Goal: Transaction & Acquisition: Purchase product/service

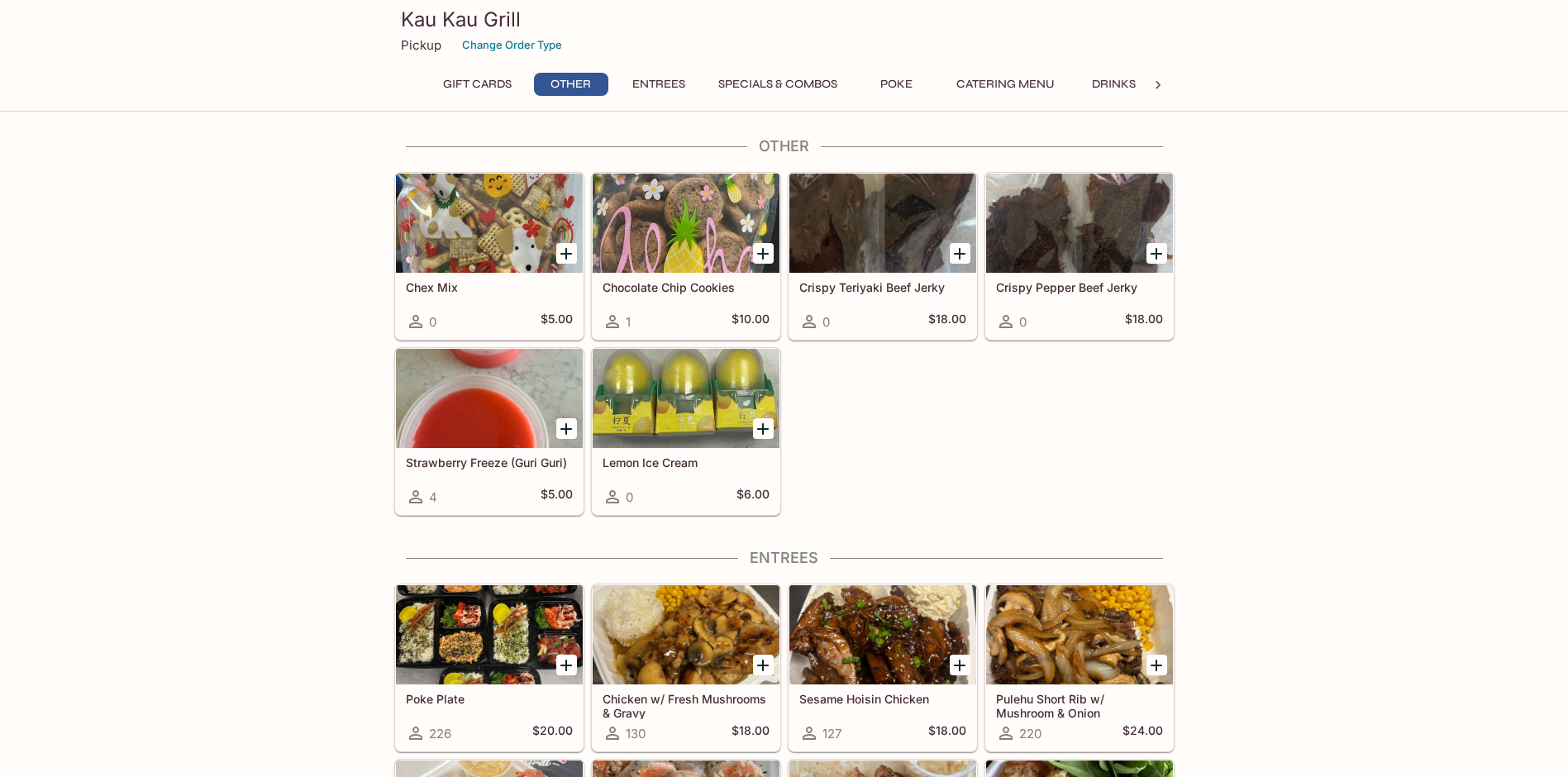
scroll to position [579, 0]
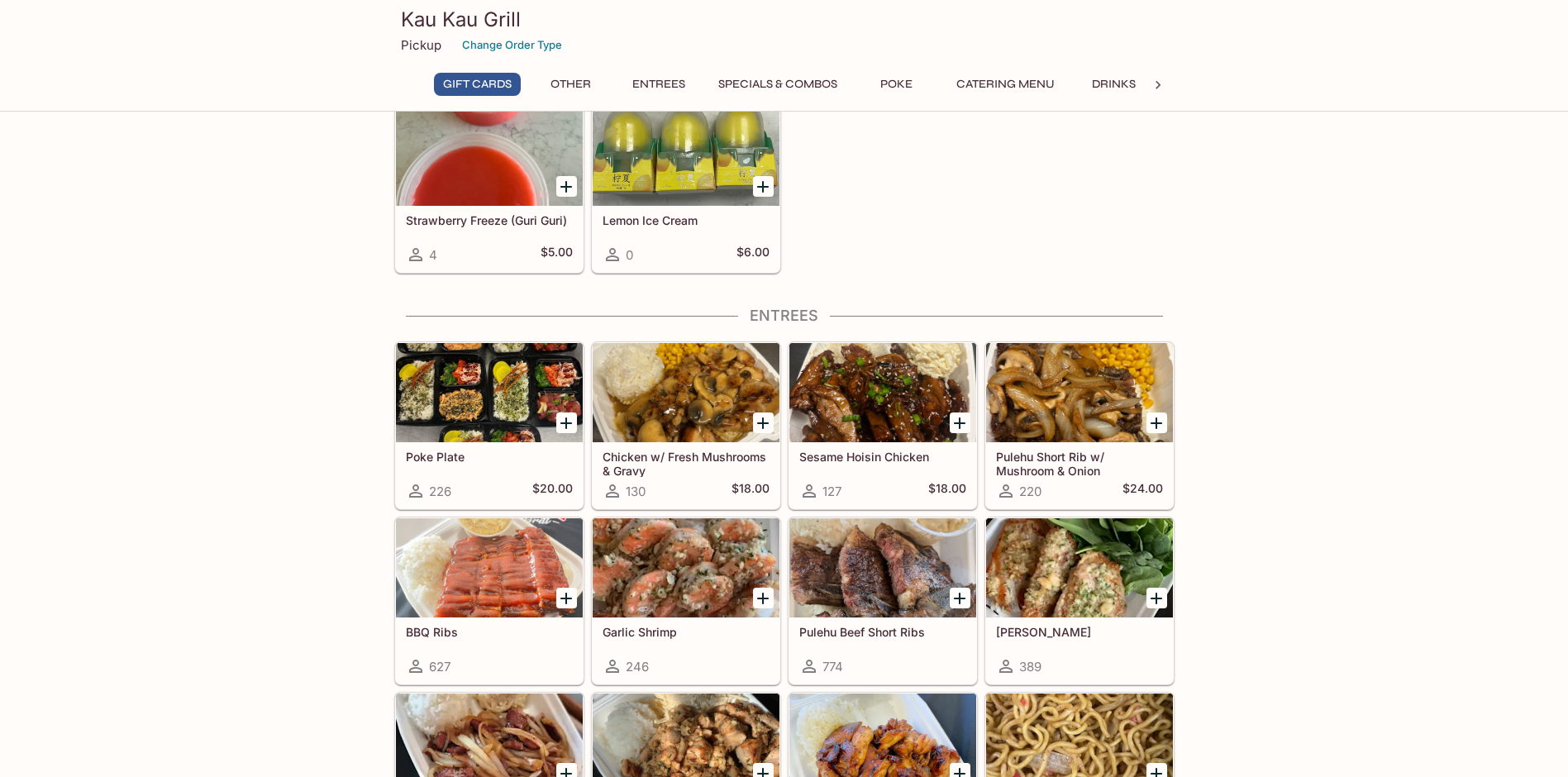
scroll to position [165, 0]
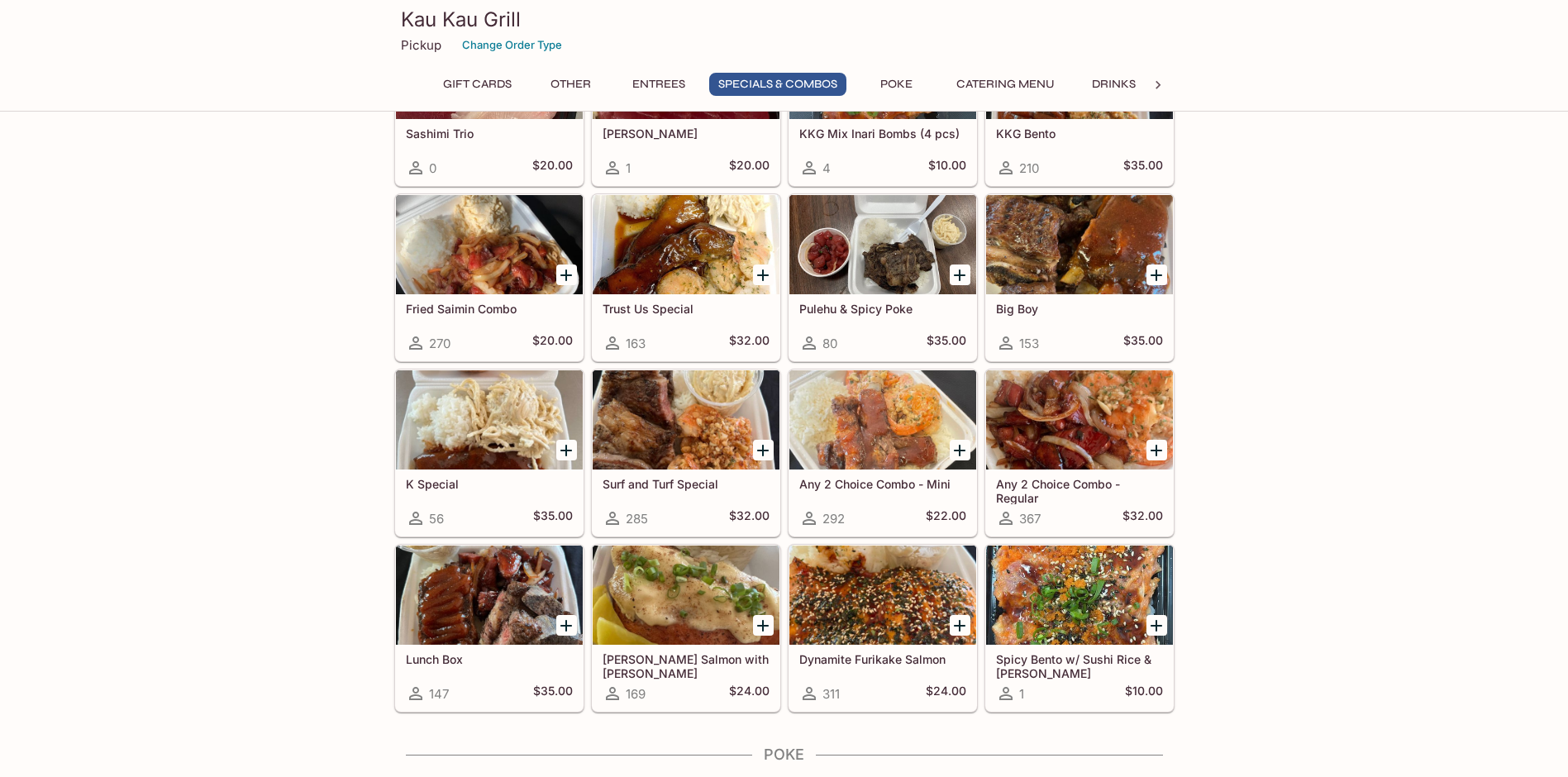
scroll to position [1819, 0]
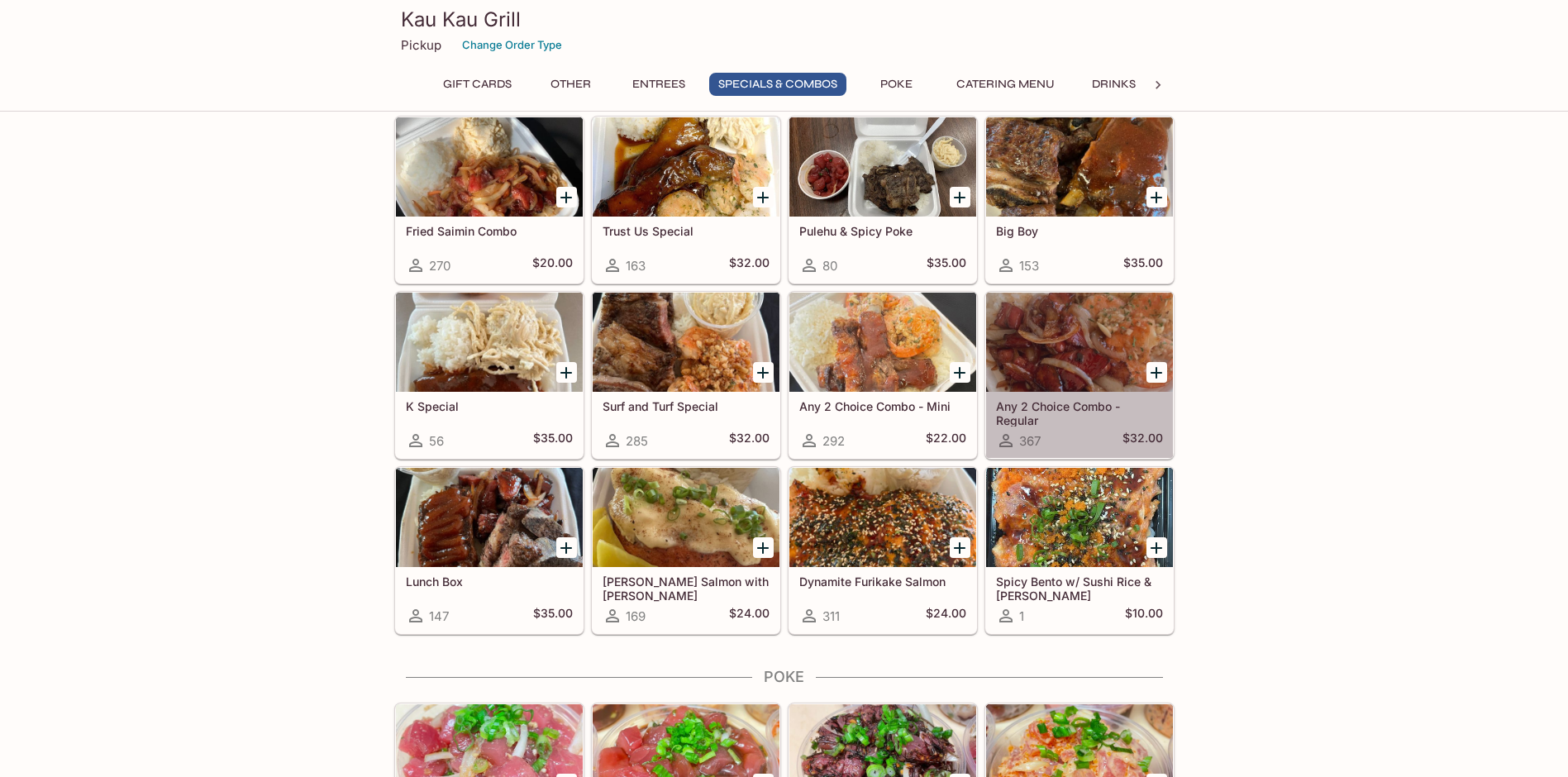
click at [1069, 416] on h5 "Any 2 Choice Combo - Regular" at bounding box center [1079, 412] width 167 height 27
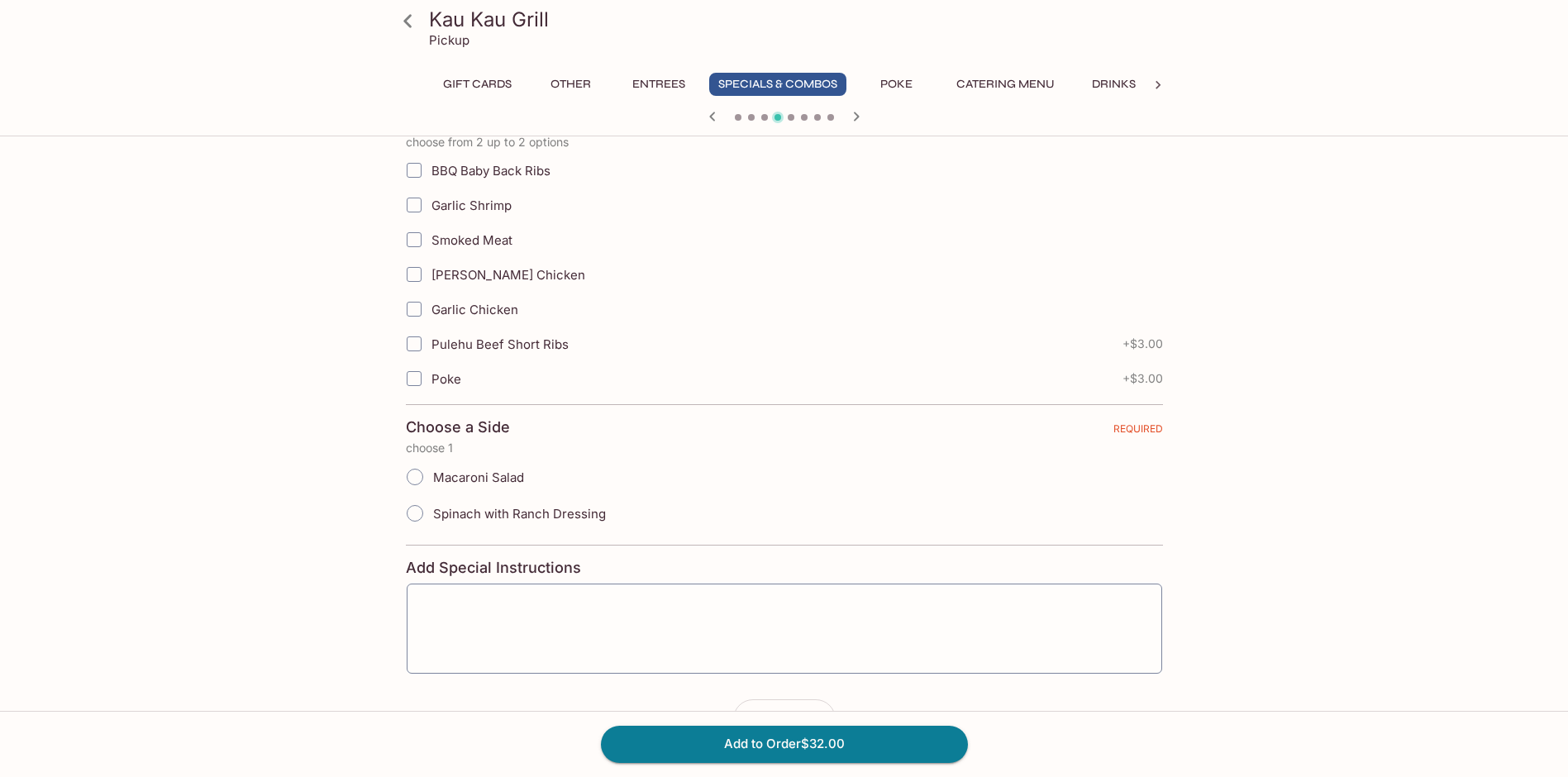
scroll to position [248, 0]
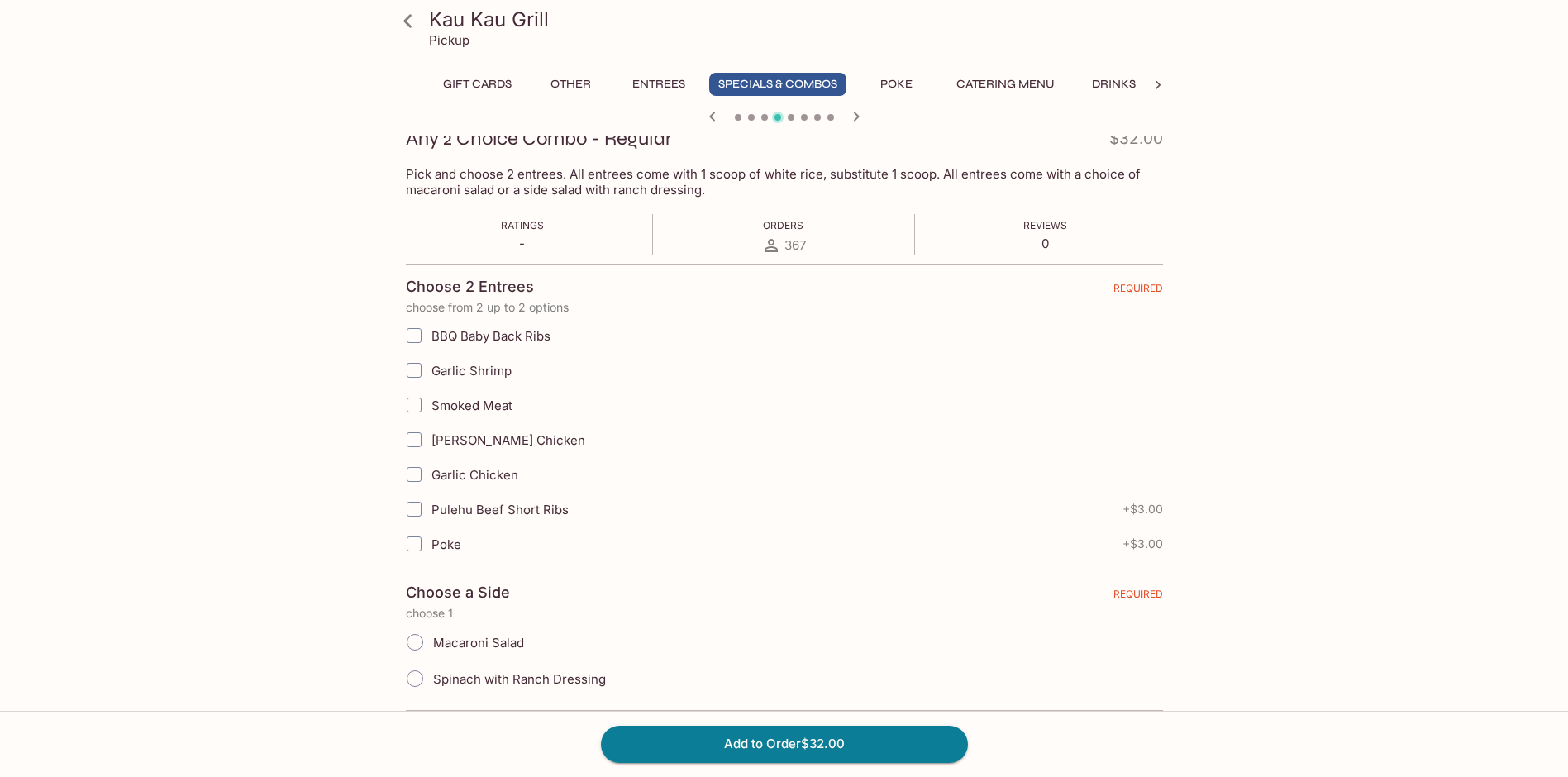
click at [411, 401] on input "Smoked Meat" at bounding box center [413, 404] width 33 height 33
checkbox input "true"
click at [411, 473] on input "Garlic Chicken" at bounding box center [413, 474] width 33 height 33
checkbox input "true"
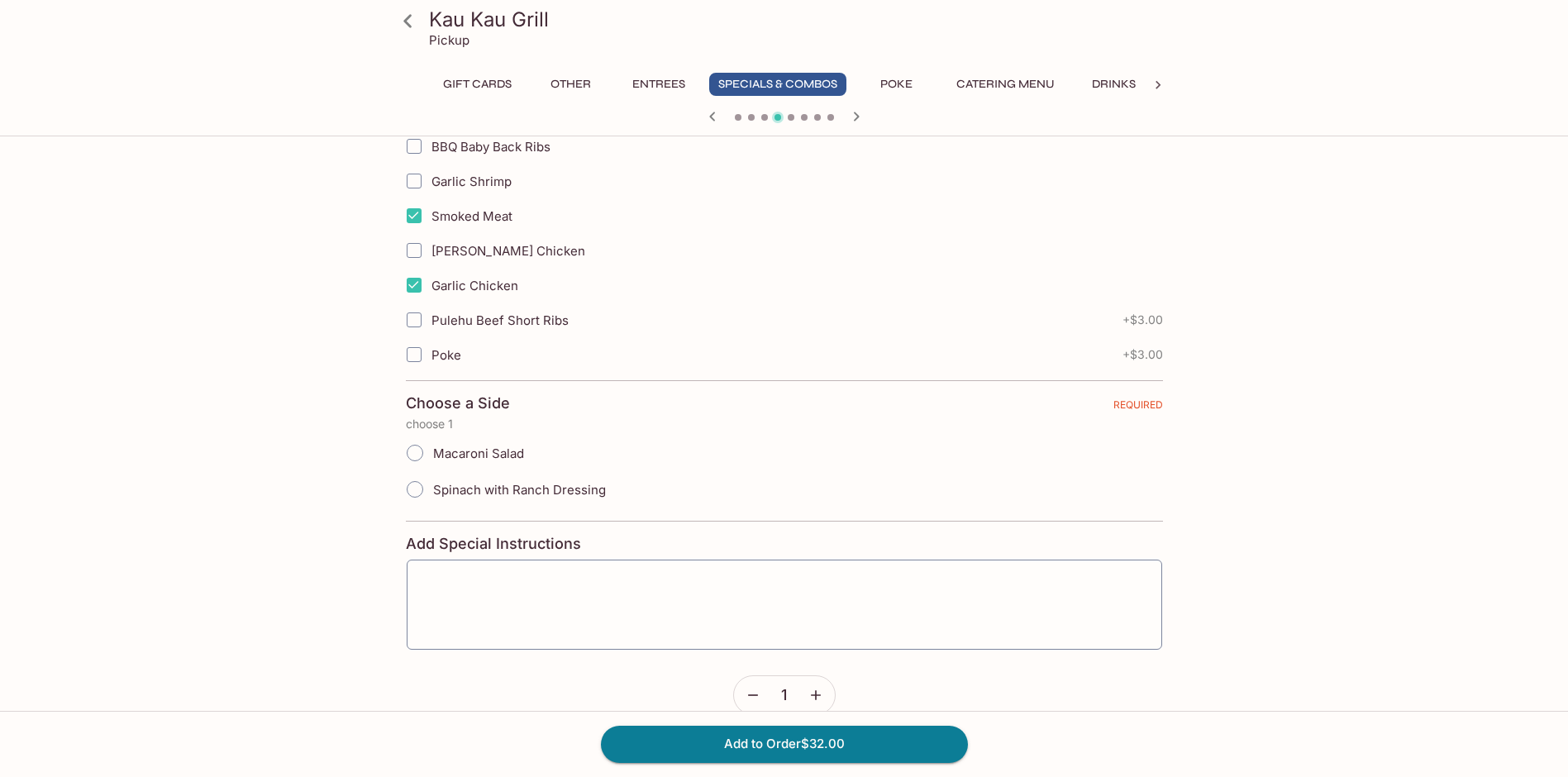
scroll to position [465, 0]
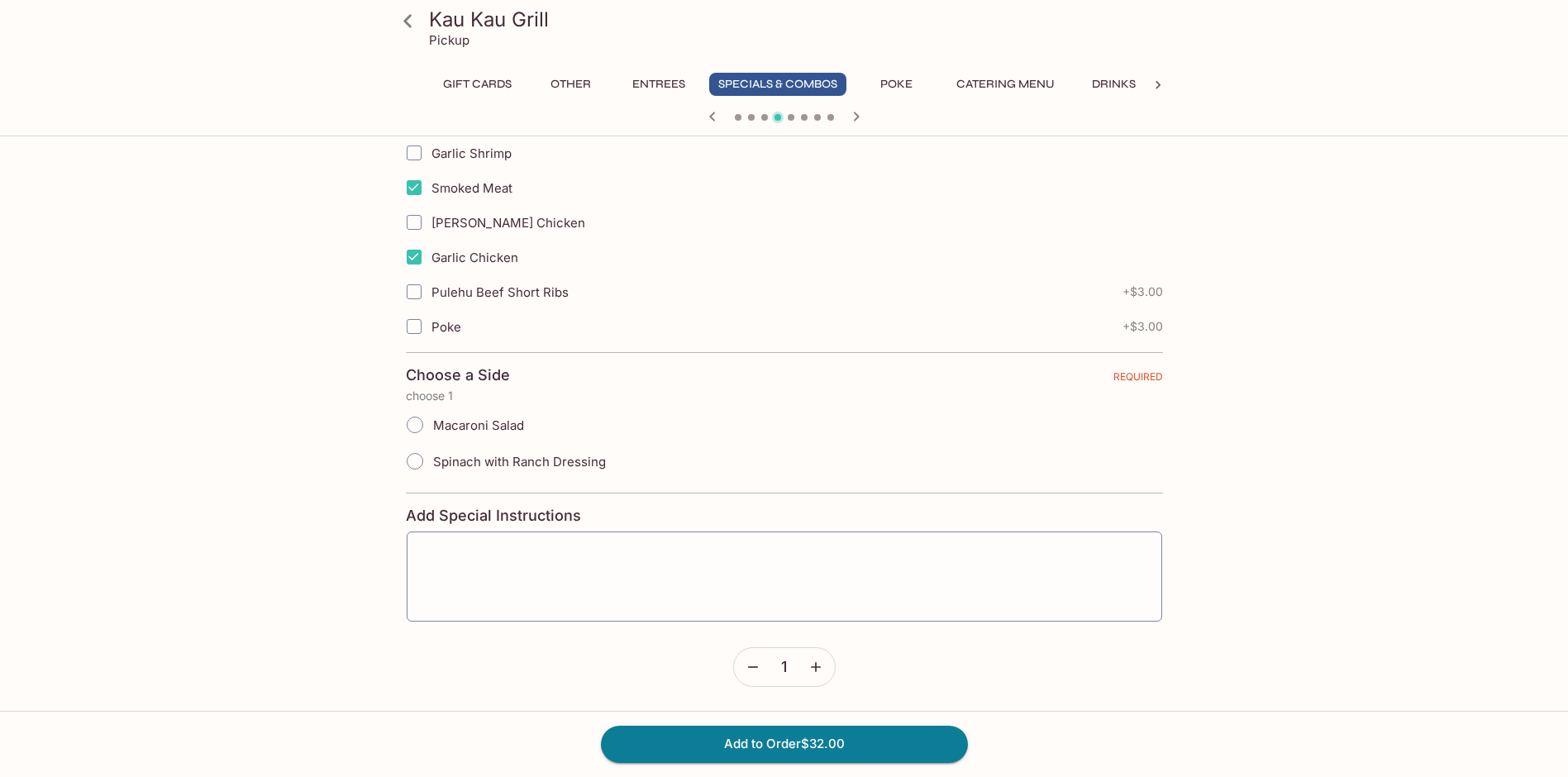
click at [312, 465] on div "Kau Kau Grill Pickup Gift Cards Other Entrees Specials & Combos Poke Catering M…" at bounding box center [784, 227] width 1058 height 1100
click at [411, 426] on input "Macaroni Salad" at bounding box center [414, 424] width 35 height 35
radio input "true"
click at [412, 461] on input "Spinach with Ranch Dressing" at bounding box center [414, 461] width 35 height 35
radio input "true"
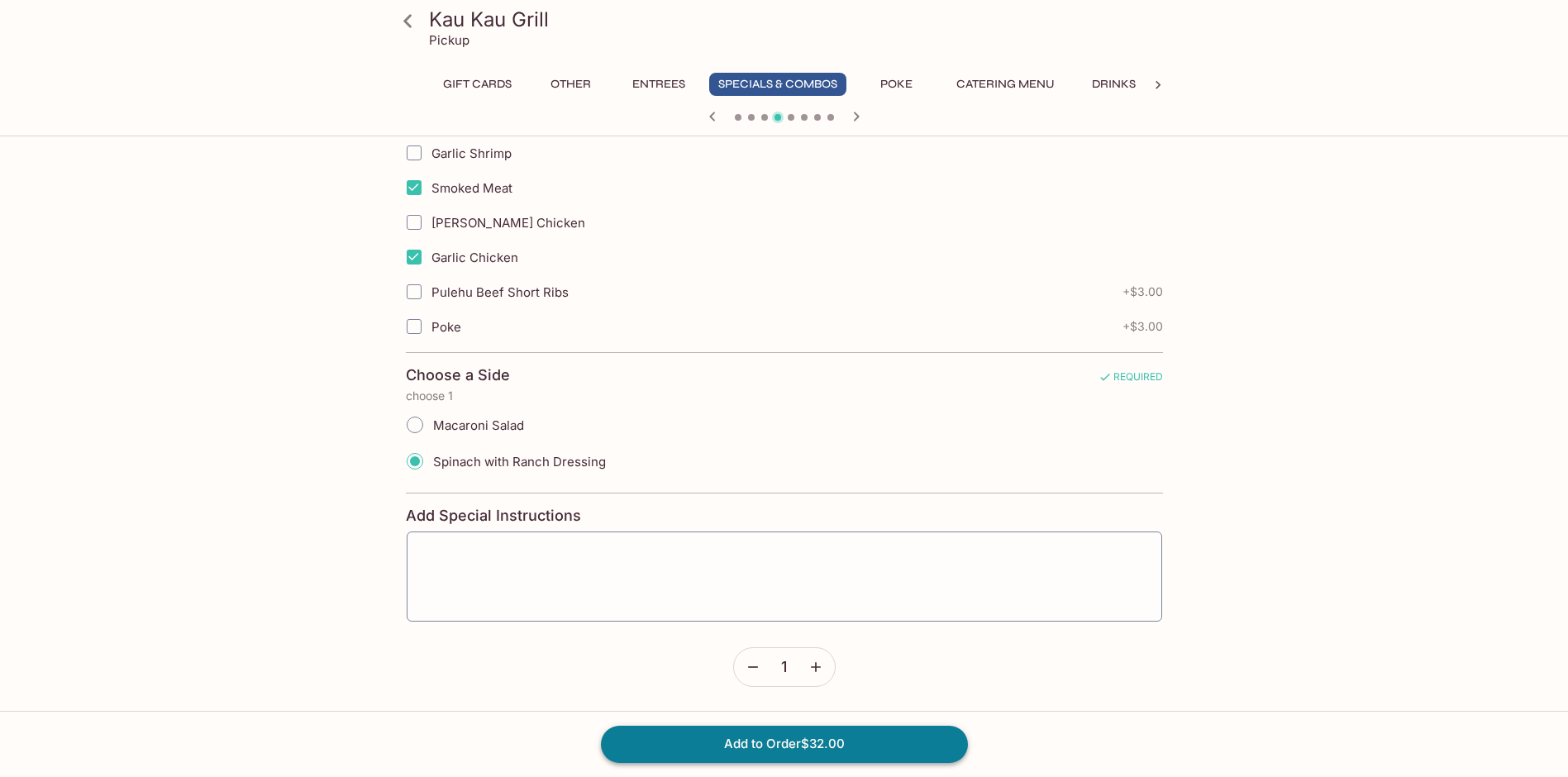
click at [795, 744] on button "Add to Order $32.00" at bounding box center [784, 744] width 367 height 37
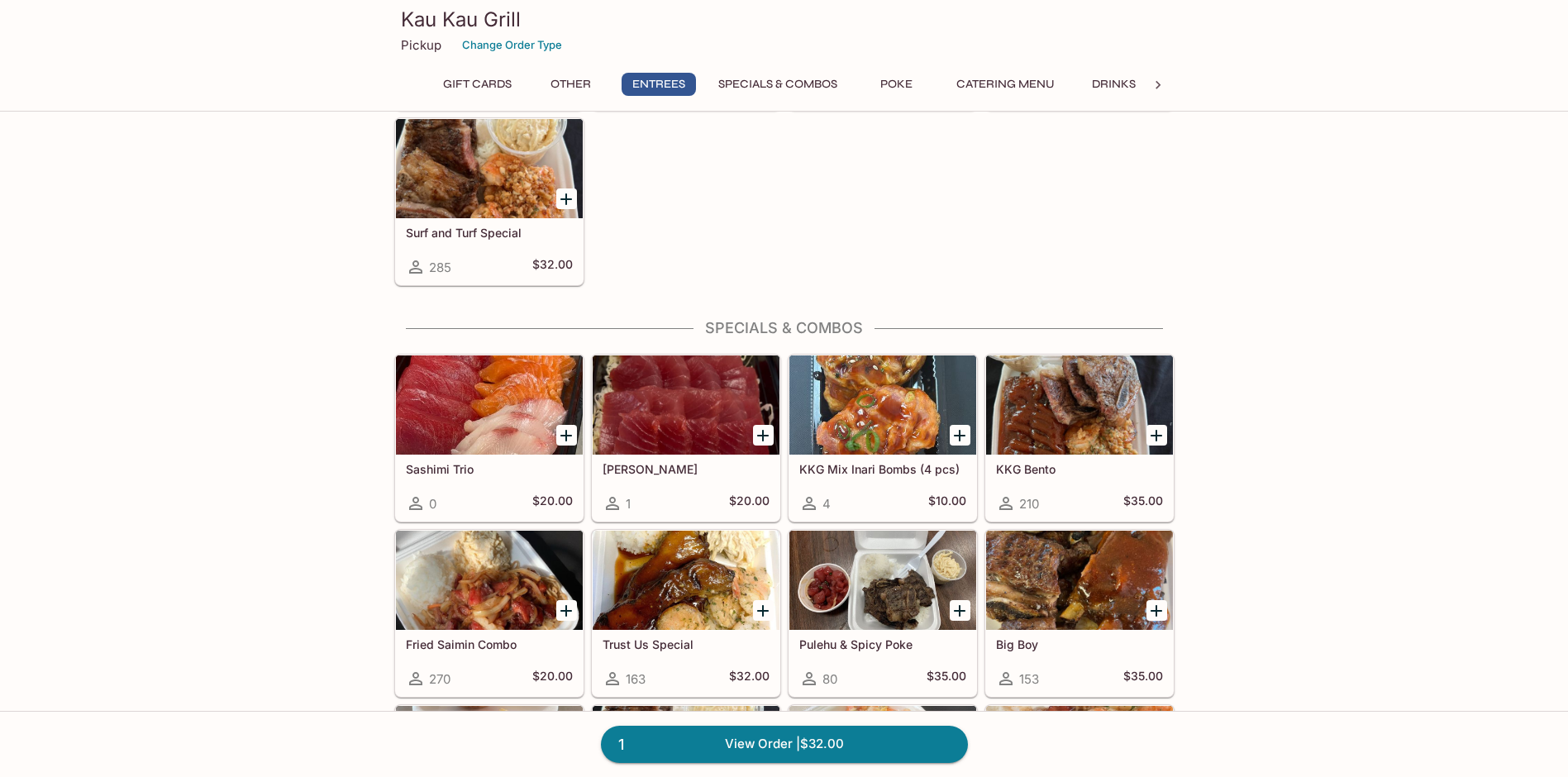
scroll to position [1654, 0]
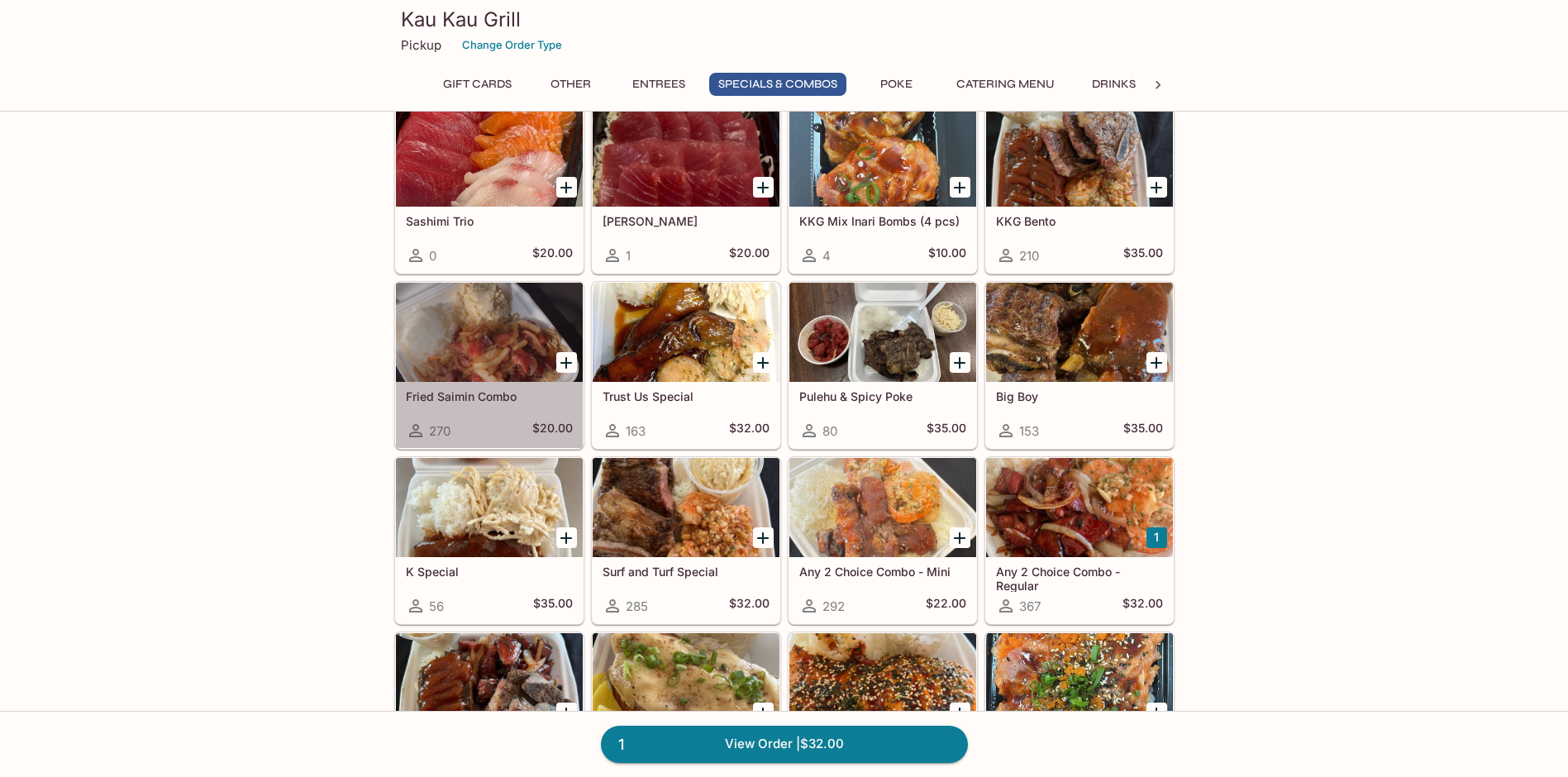
click at [498, 407] on div "Fried Saimin Combo 270 $20.00" at bounding box center [490, 415] width 187 height 66
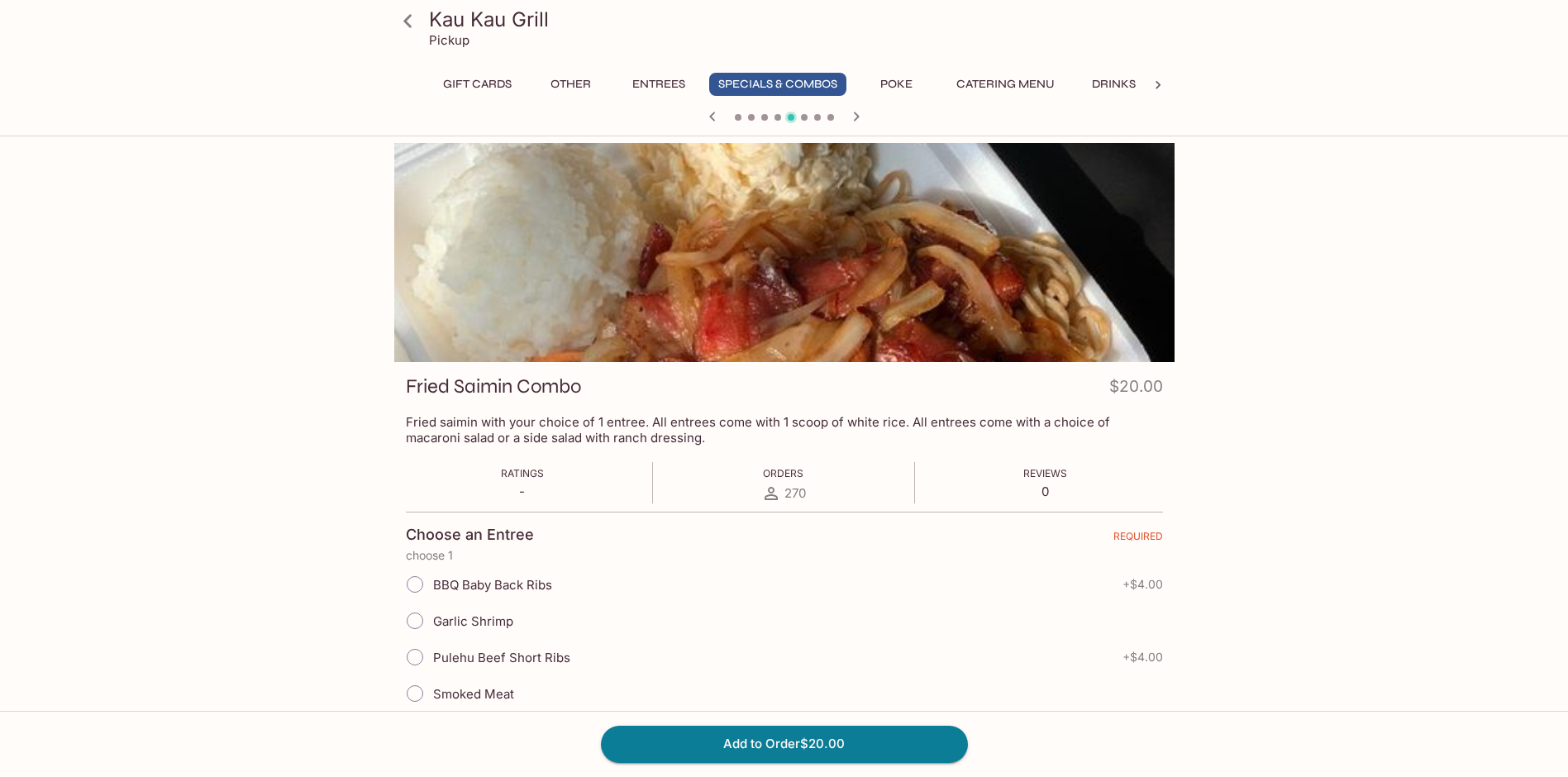
click at [652, 76] on button "Entrees" at bounding box center [658, 84] width 75 height 23
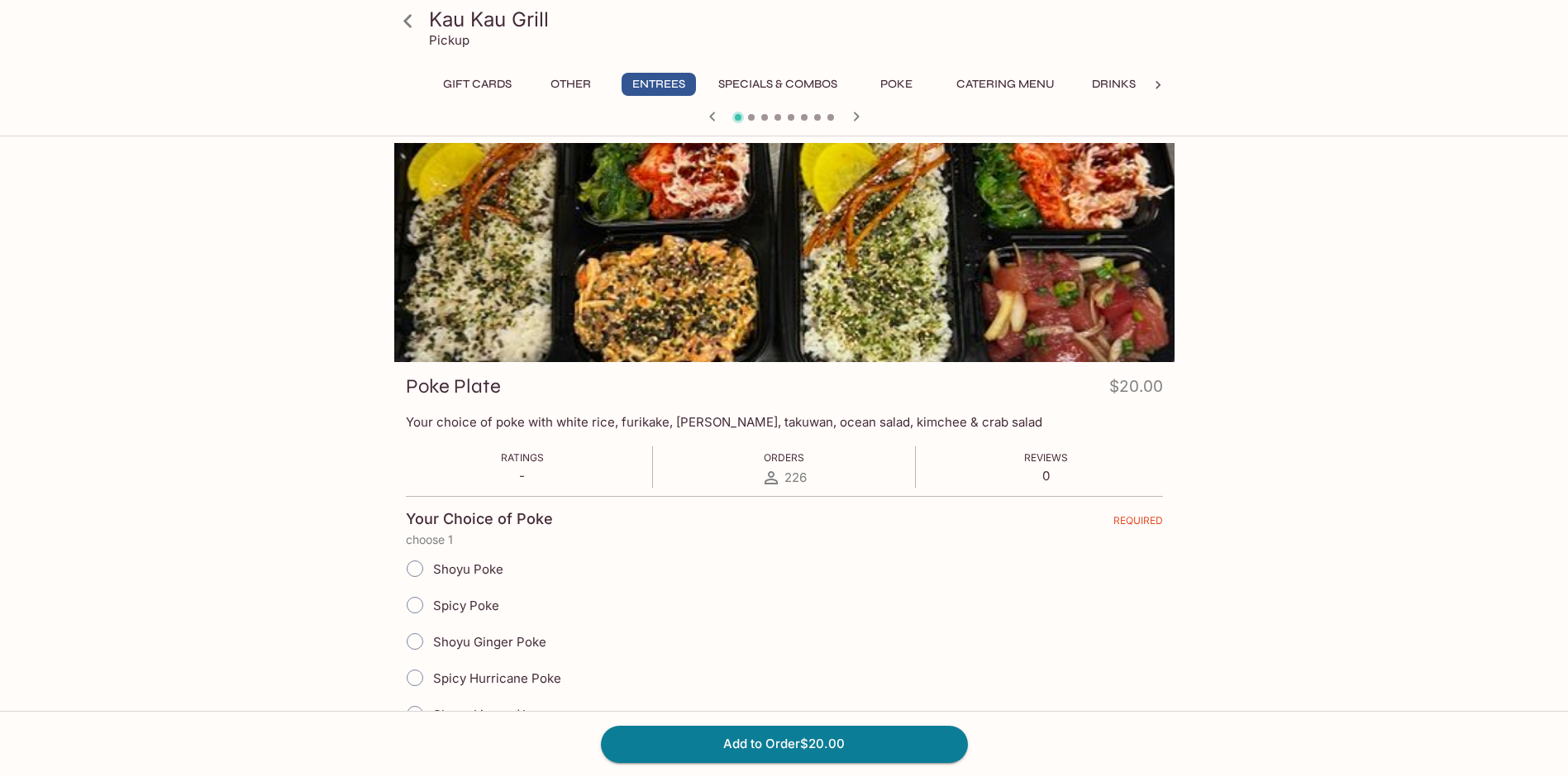
click at [779, 82] on button "Specials & Combos" at bounding box center [778, 84] width 137 height 23
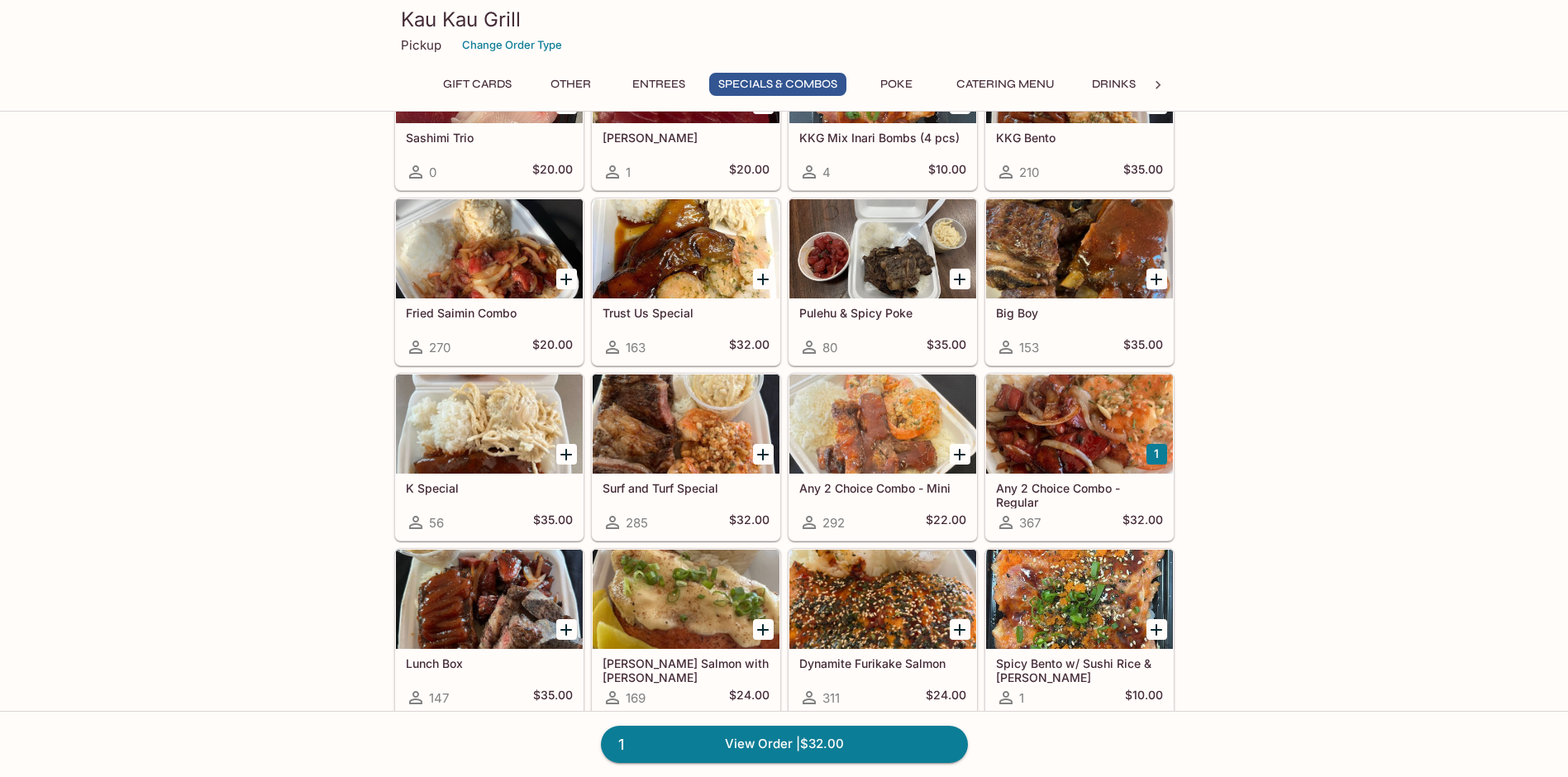
scroll to position [1745, 0]
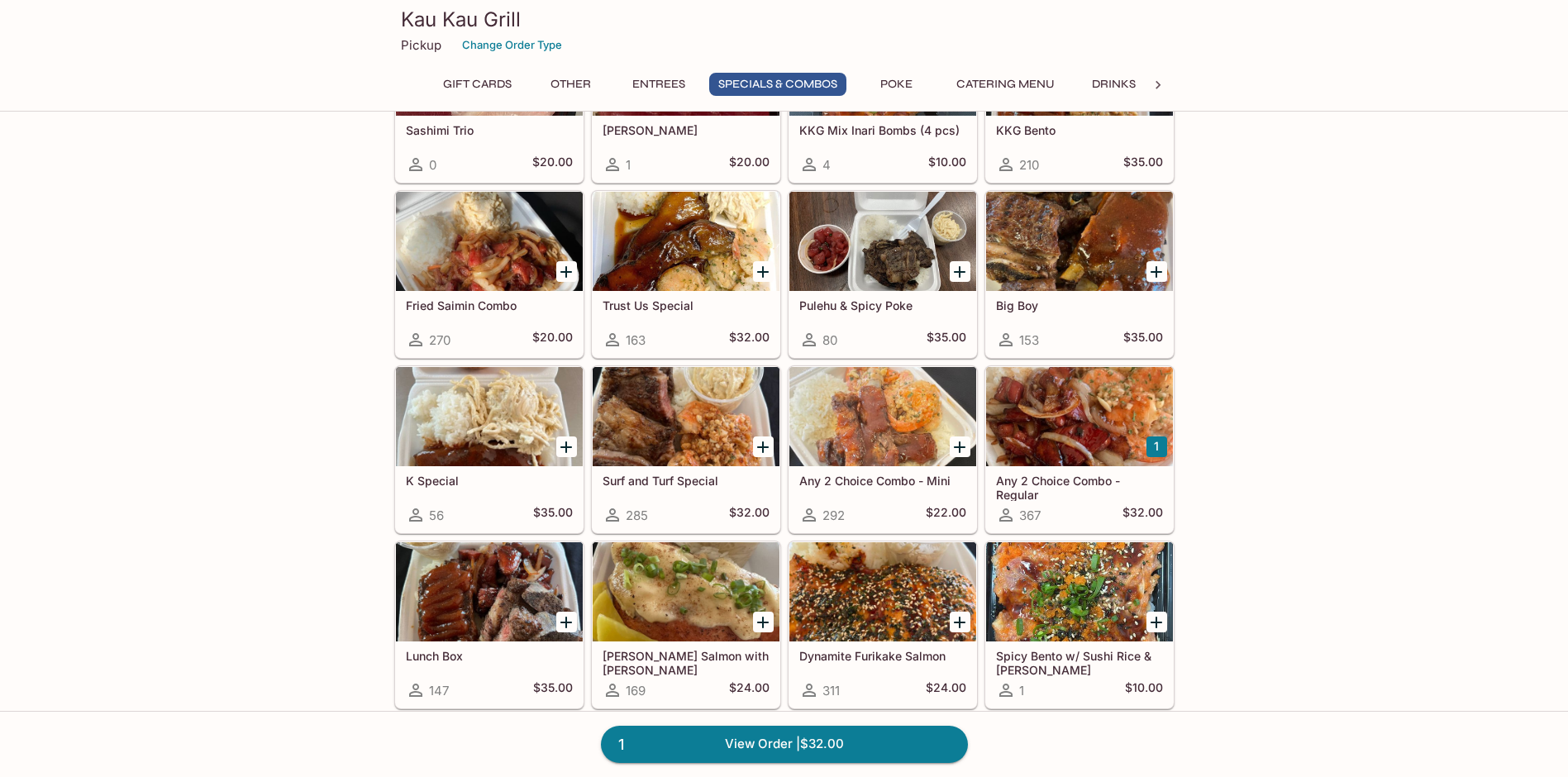
click at [296, 456] on div "Gift Cards $25 Gift Card 2 $23.87 $30 Gift Card 0 $28.65 $40 Gift Card 0 $38.20…" at bounding box center [784, 299] width 1568 height 3809
click at [499, 486] on h5 "K Special" at bounding box center [490, 481] width 167 height 14
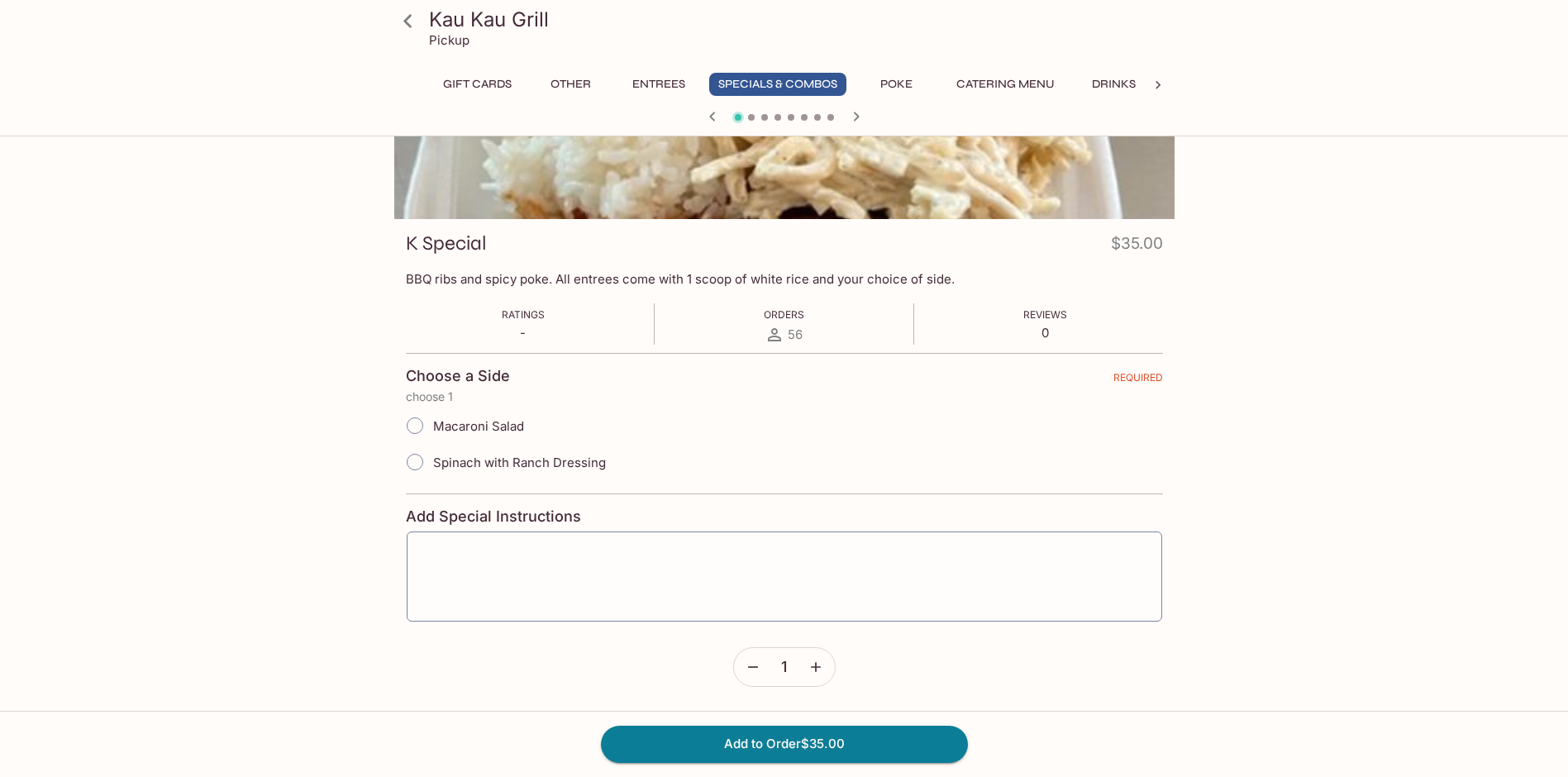
scroll to position [143, 0]
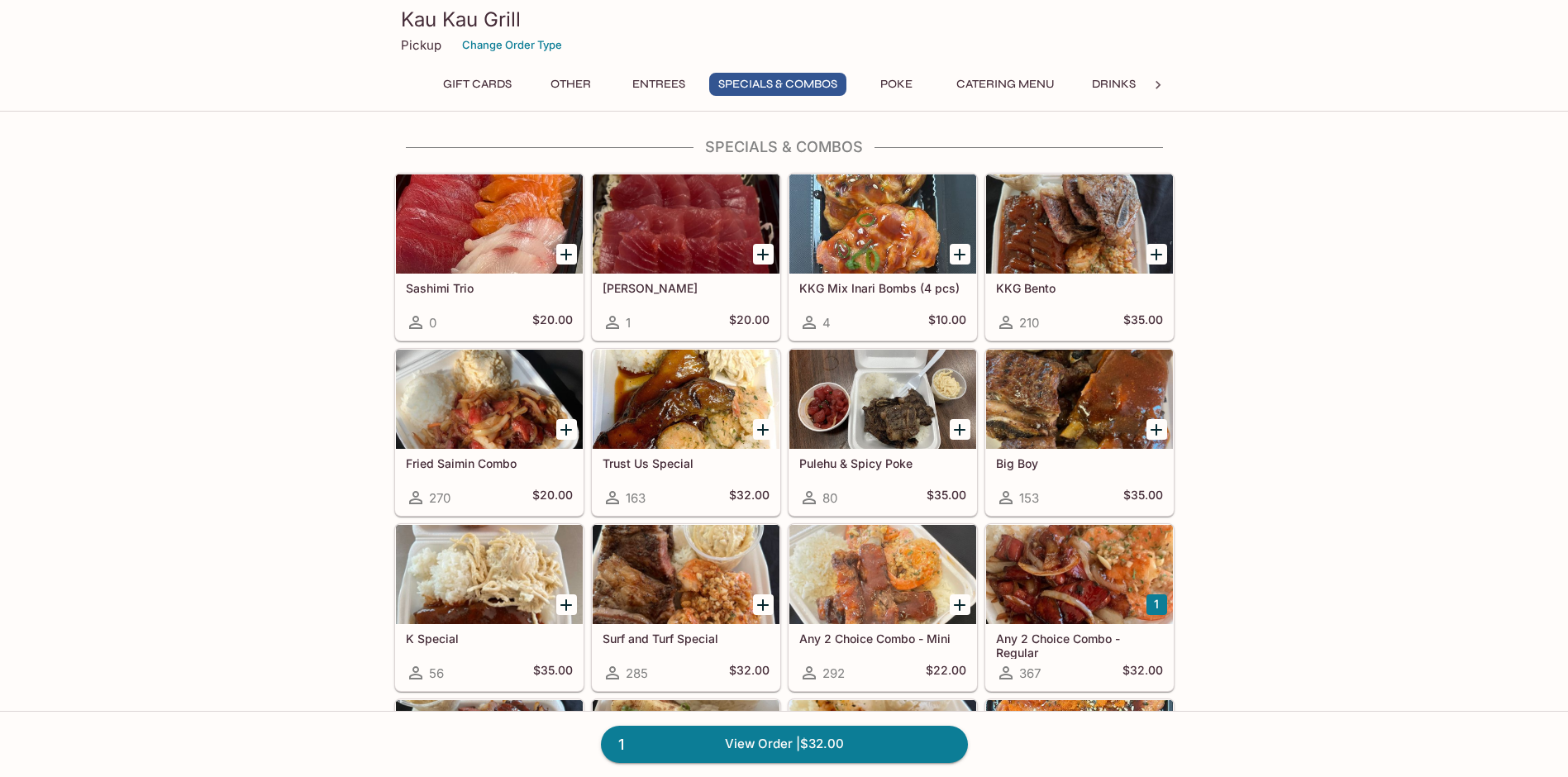
scroll to position [1752, 0]
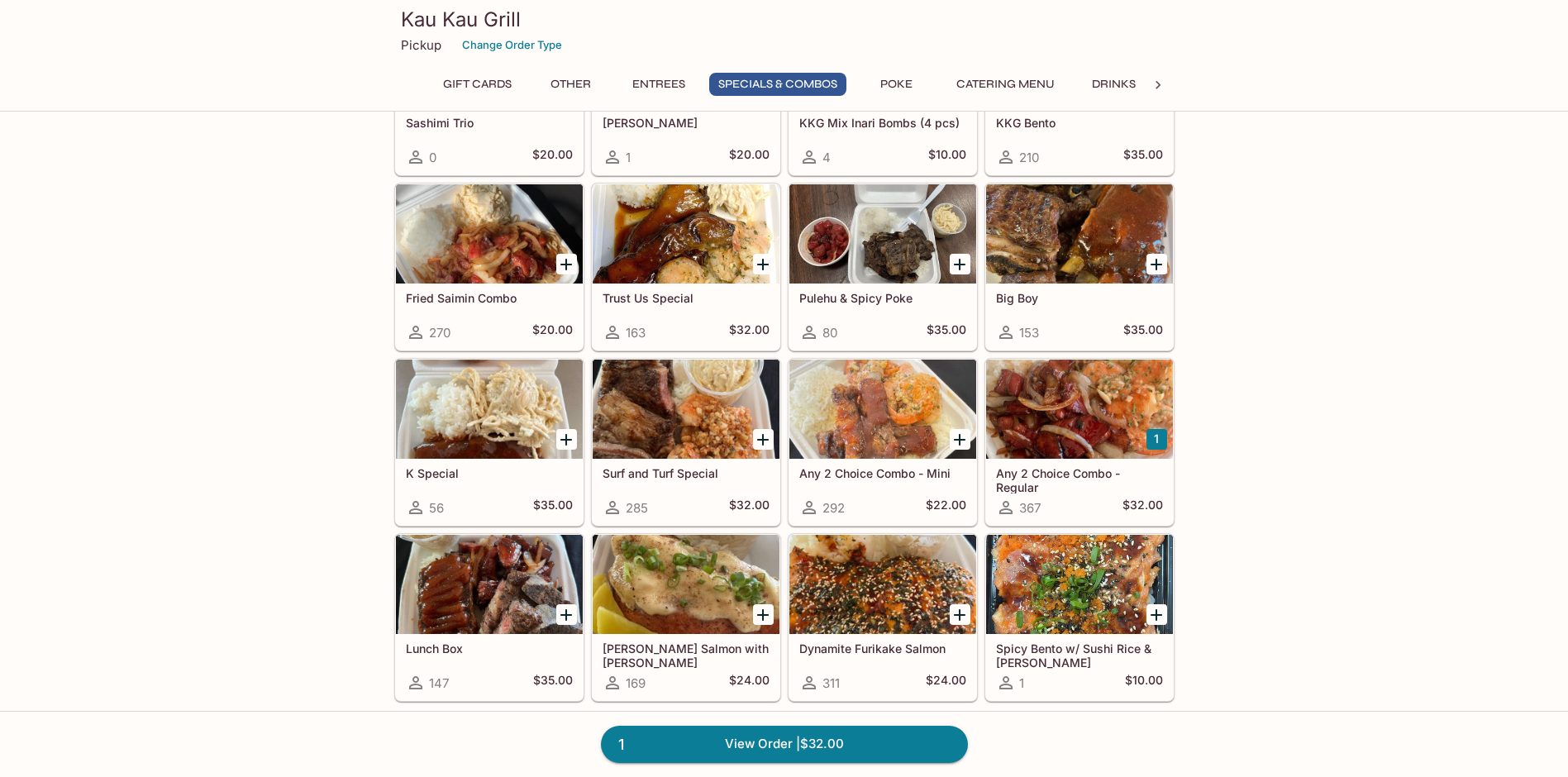
click at [1031, 473] on h5 "Any 2 Choice Combo - Regular" at bounding box center [1079, 479] width 167 height 27
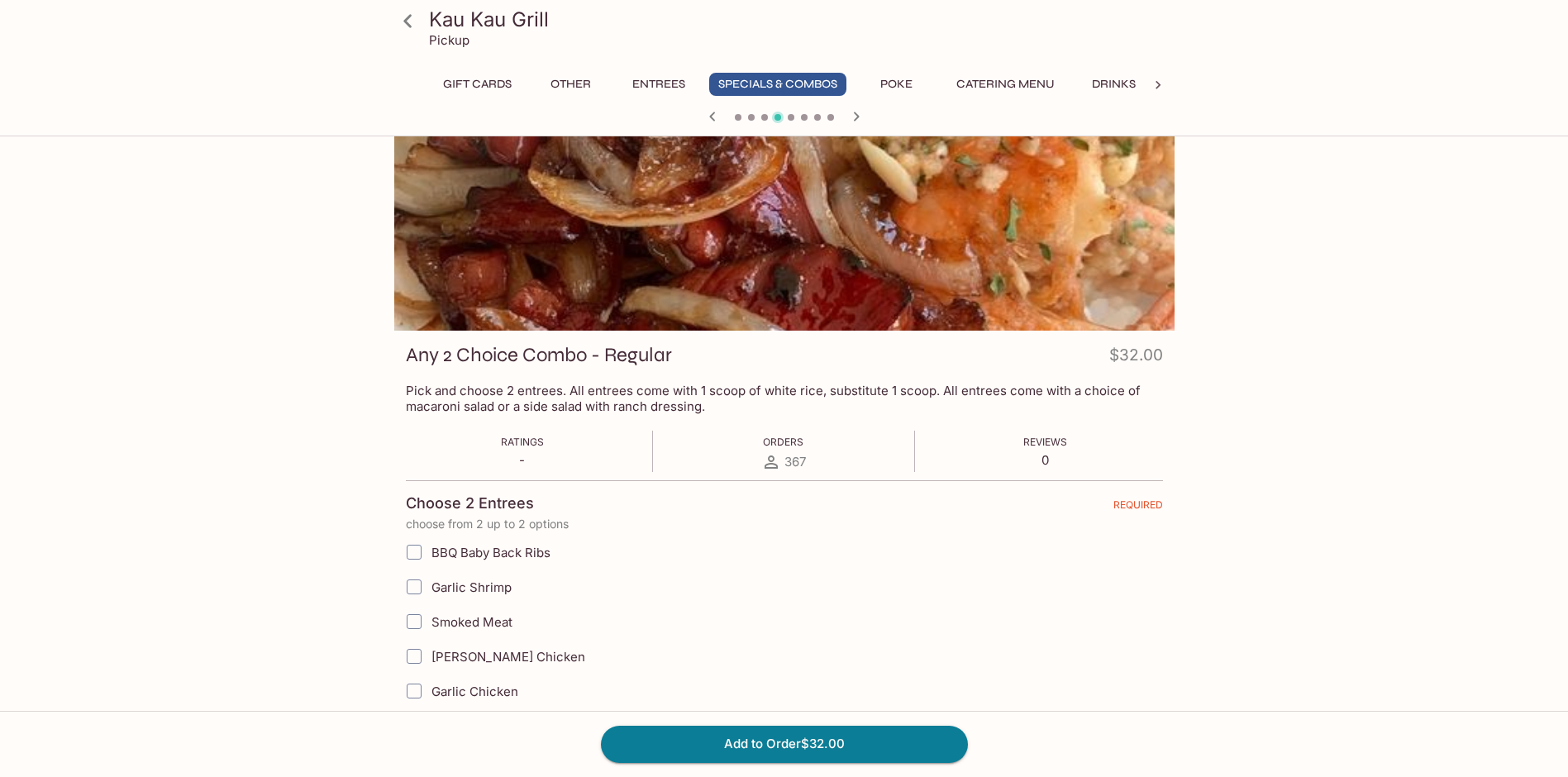
scroll to position [248, 0]
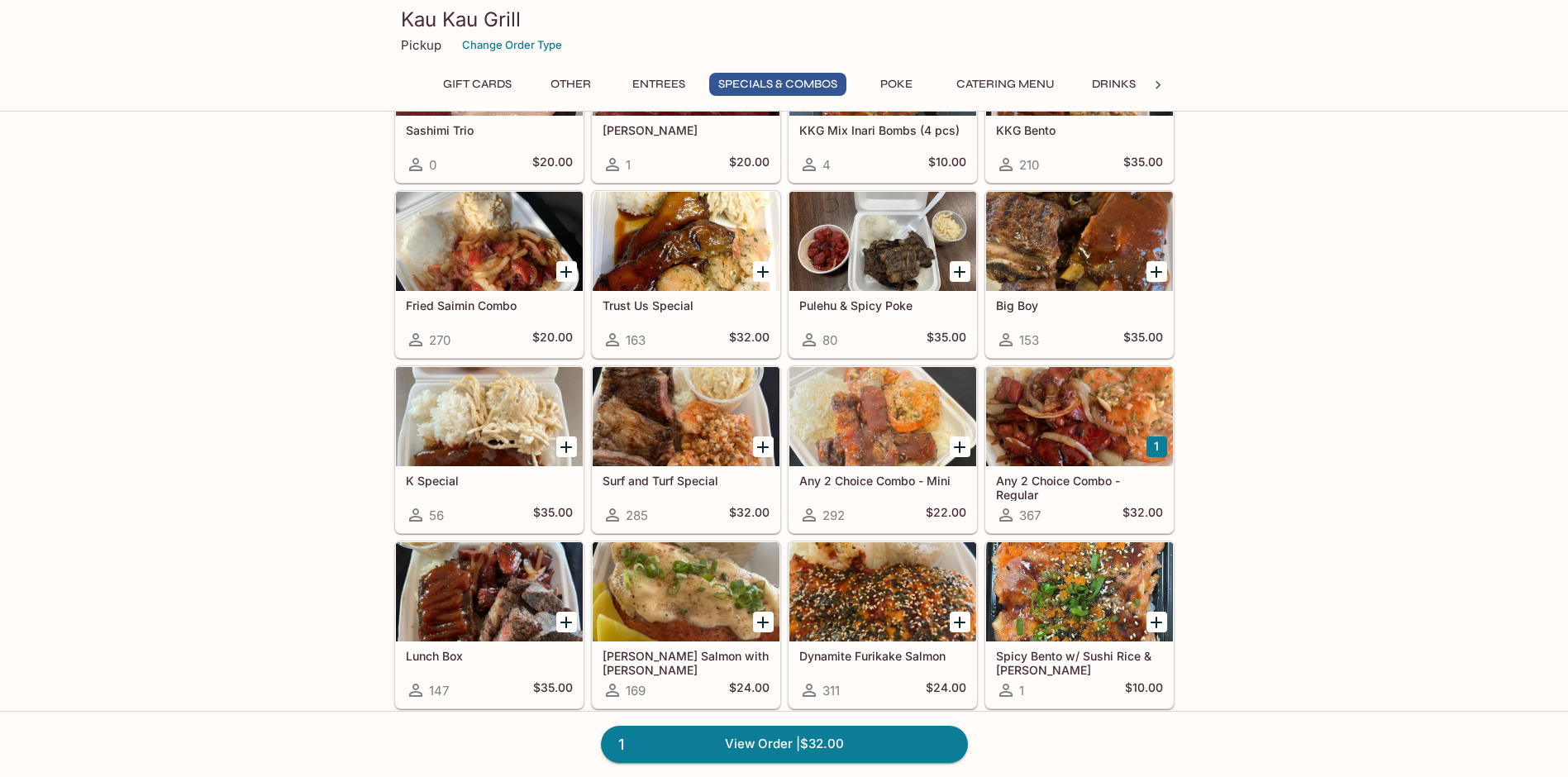
scroll to position [1911, 0]
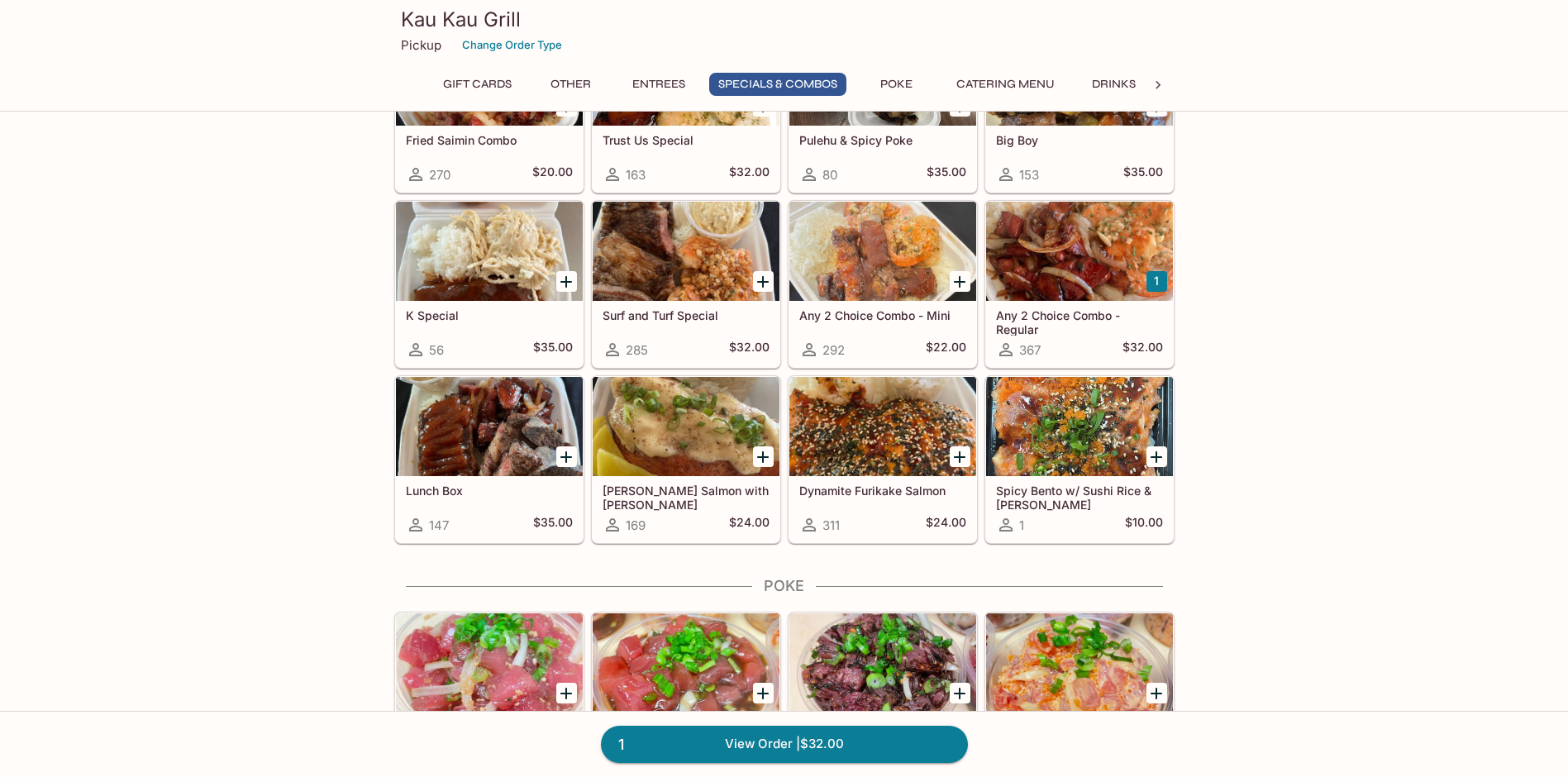
click at [837, 494] on h5 "Dynamite Furikake Salmon" at bounding box center [883, 491] width 167 height 14
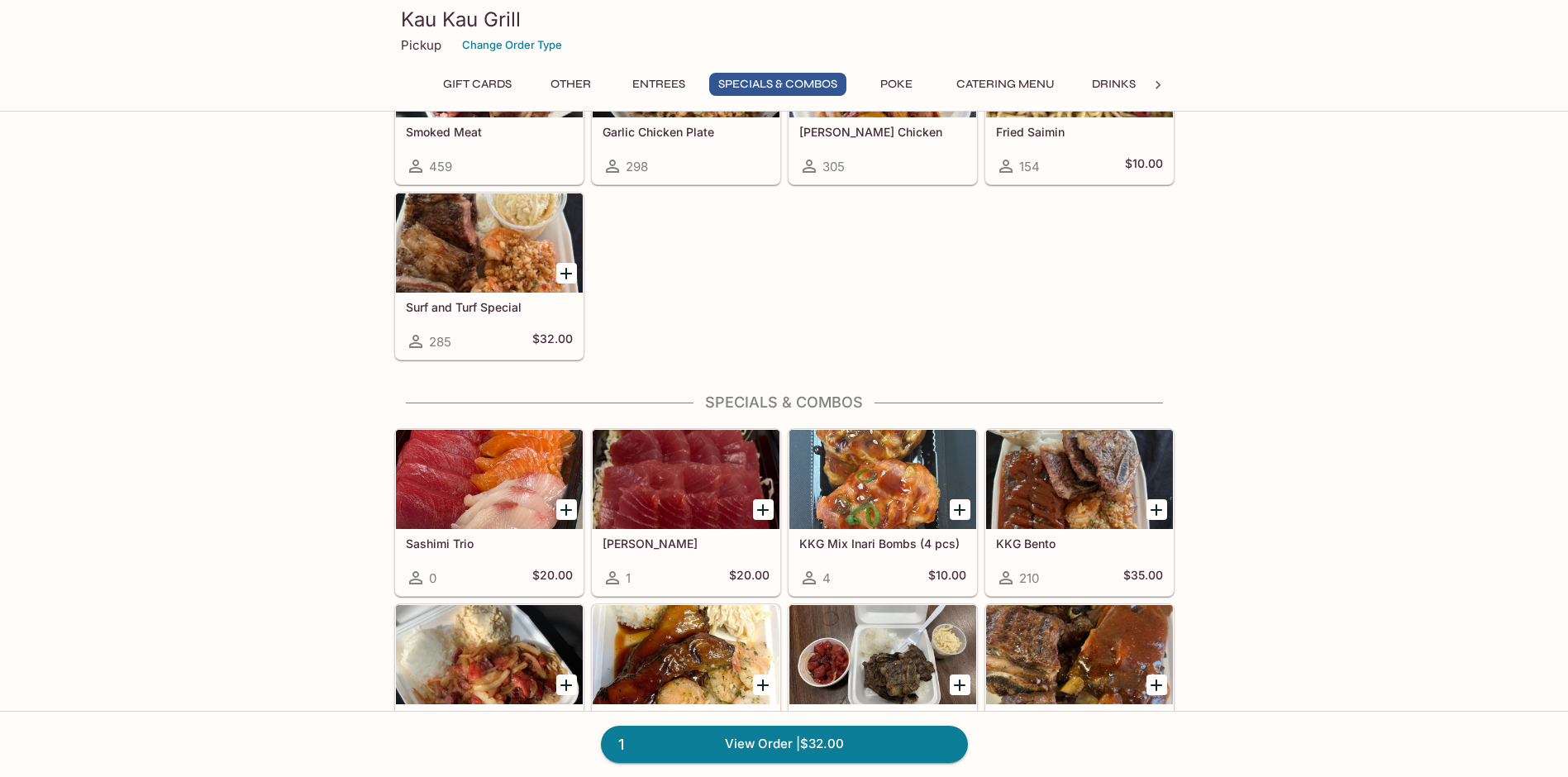
scroll to position [1745, 0]
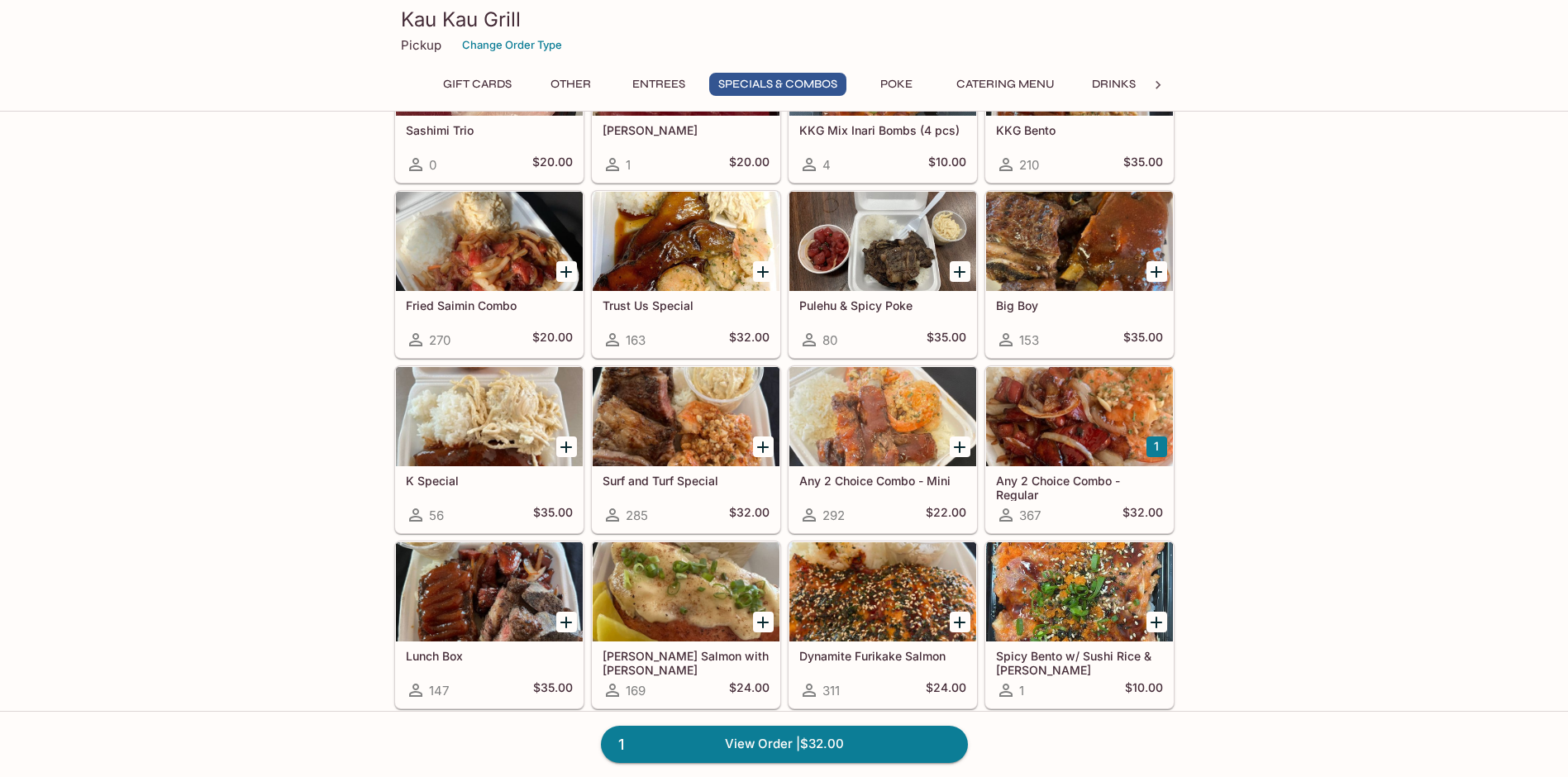
click at [1015, 492] on h5 "Any 2 Choice Combo - Regular" at bounding box center [1079, 487] width 167 height 27
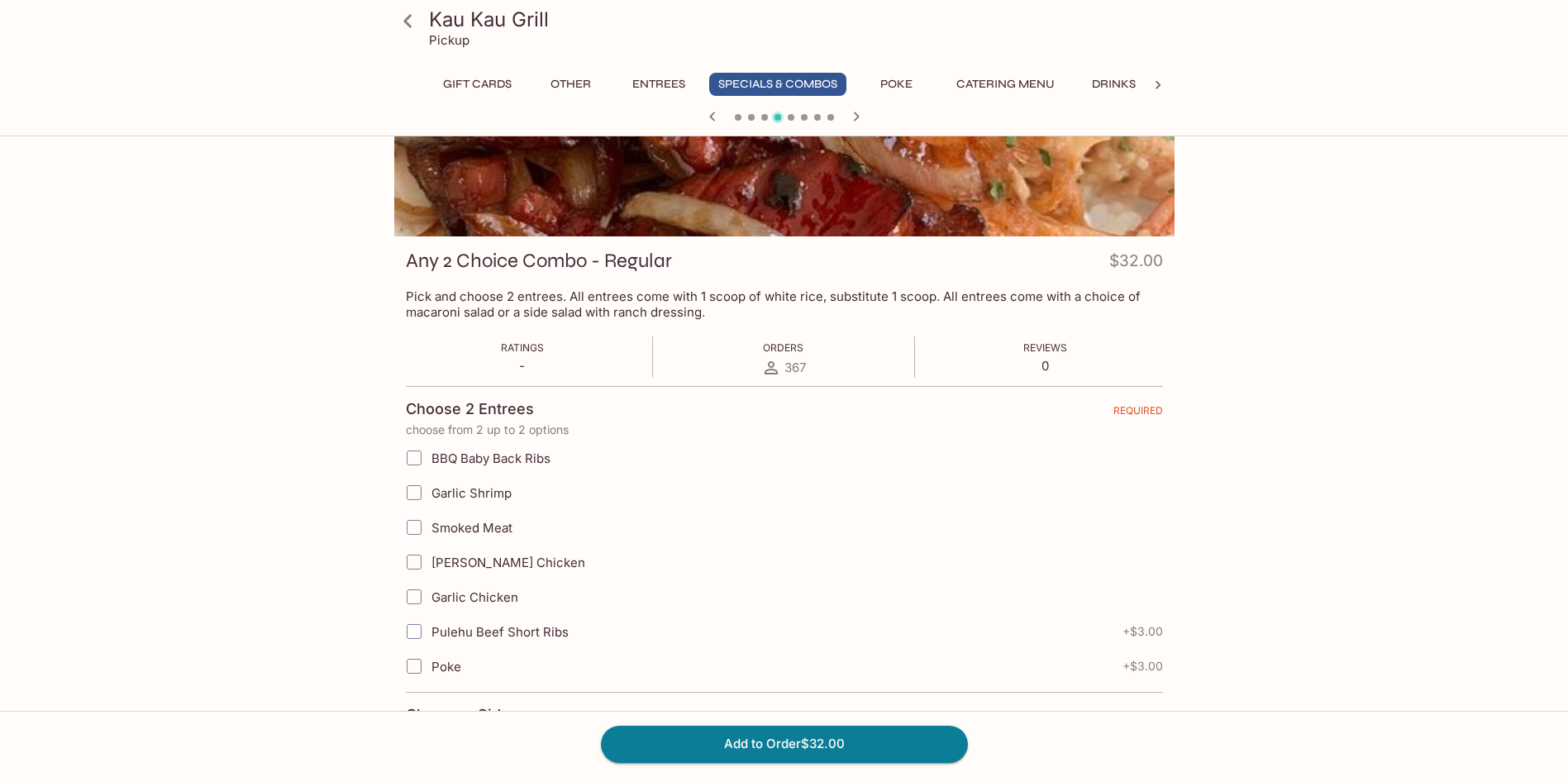
scroll to position [165, 0]
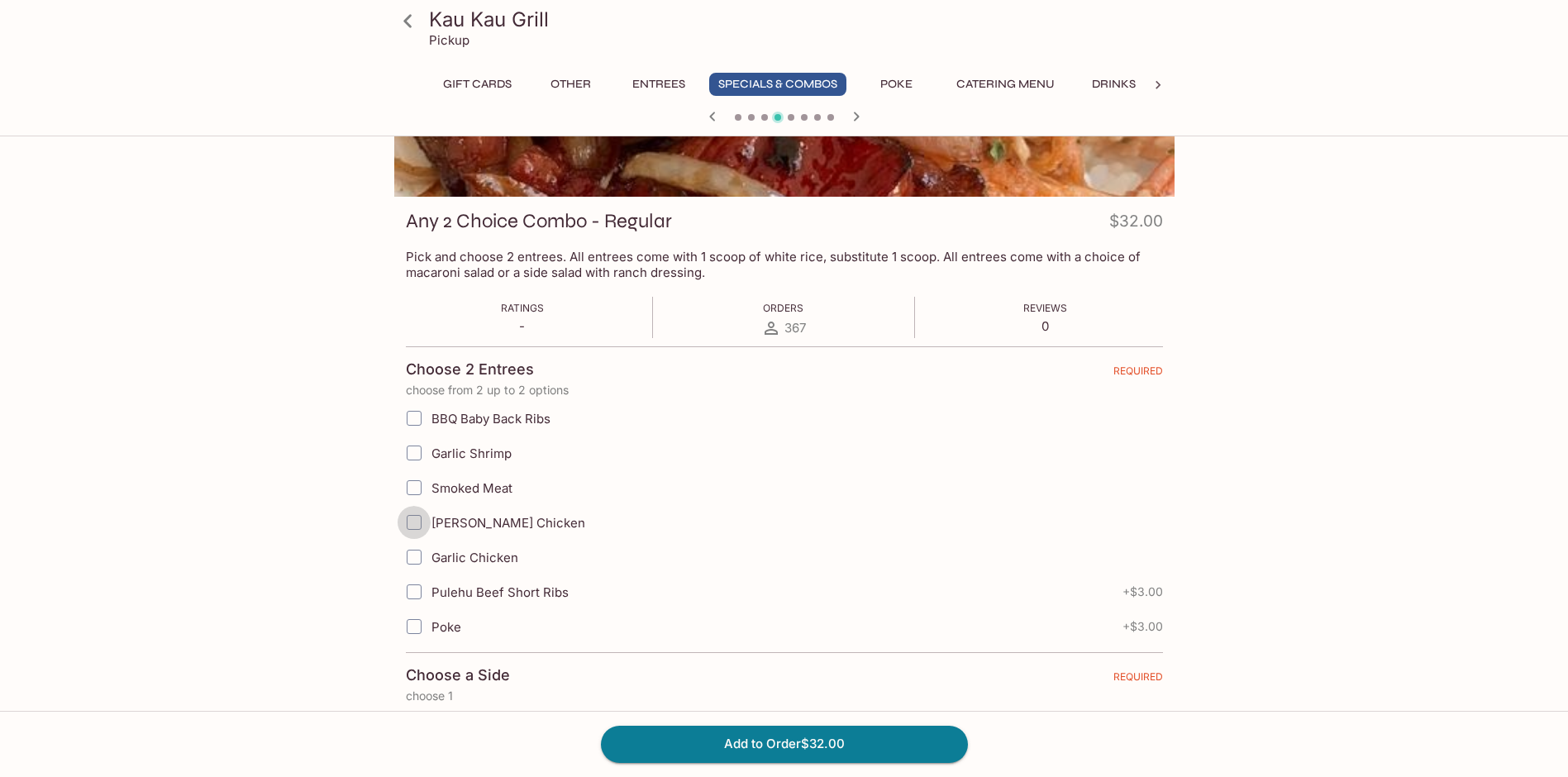
click at [409, 523] on input "[PERSON_NAME] Chicken" at bounding box center [413, 522] width 33 height 33
checkbox input "true"
click at [413, 418] on input "BBQ Baby Back Ribs" at bounding box center [413, 417] width 33 height 33
checkbox input "true"
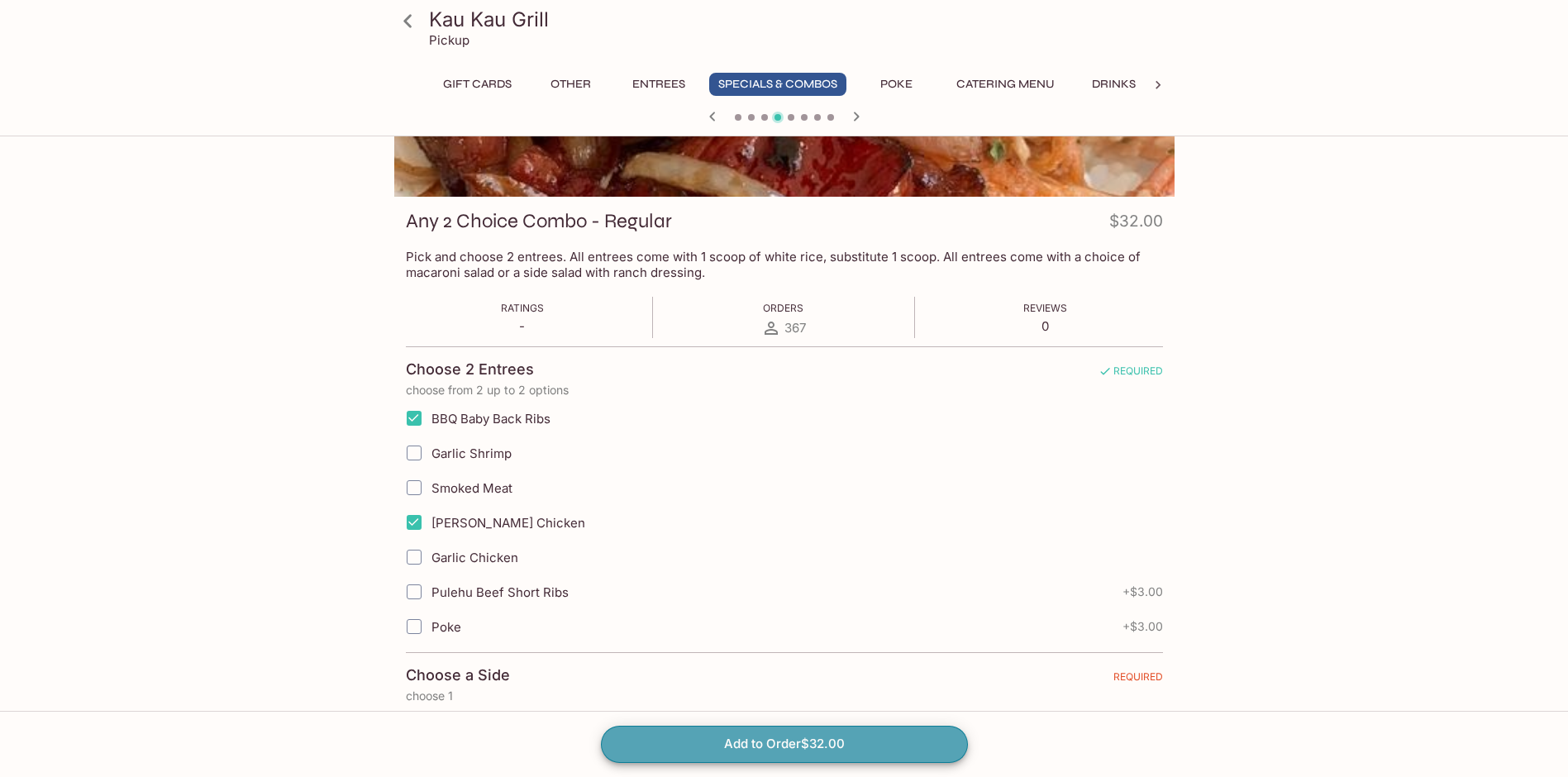
click at [748, 741] on button "Add to Order $32.00" at bounding box center [784, 744] width 367 height 37
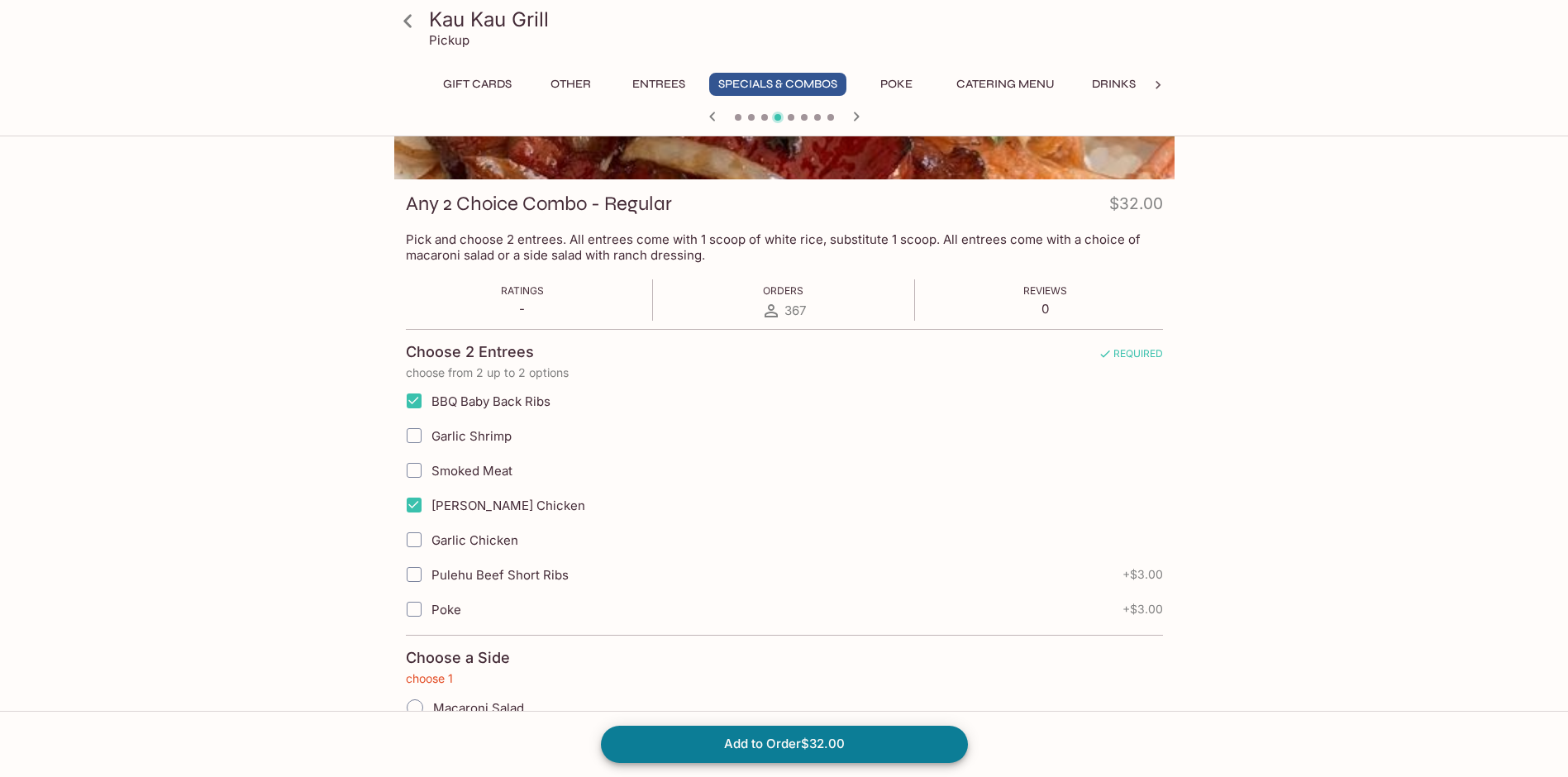
scroll to position [349, 0]
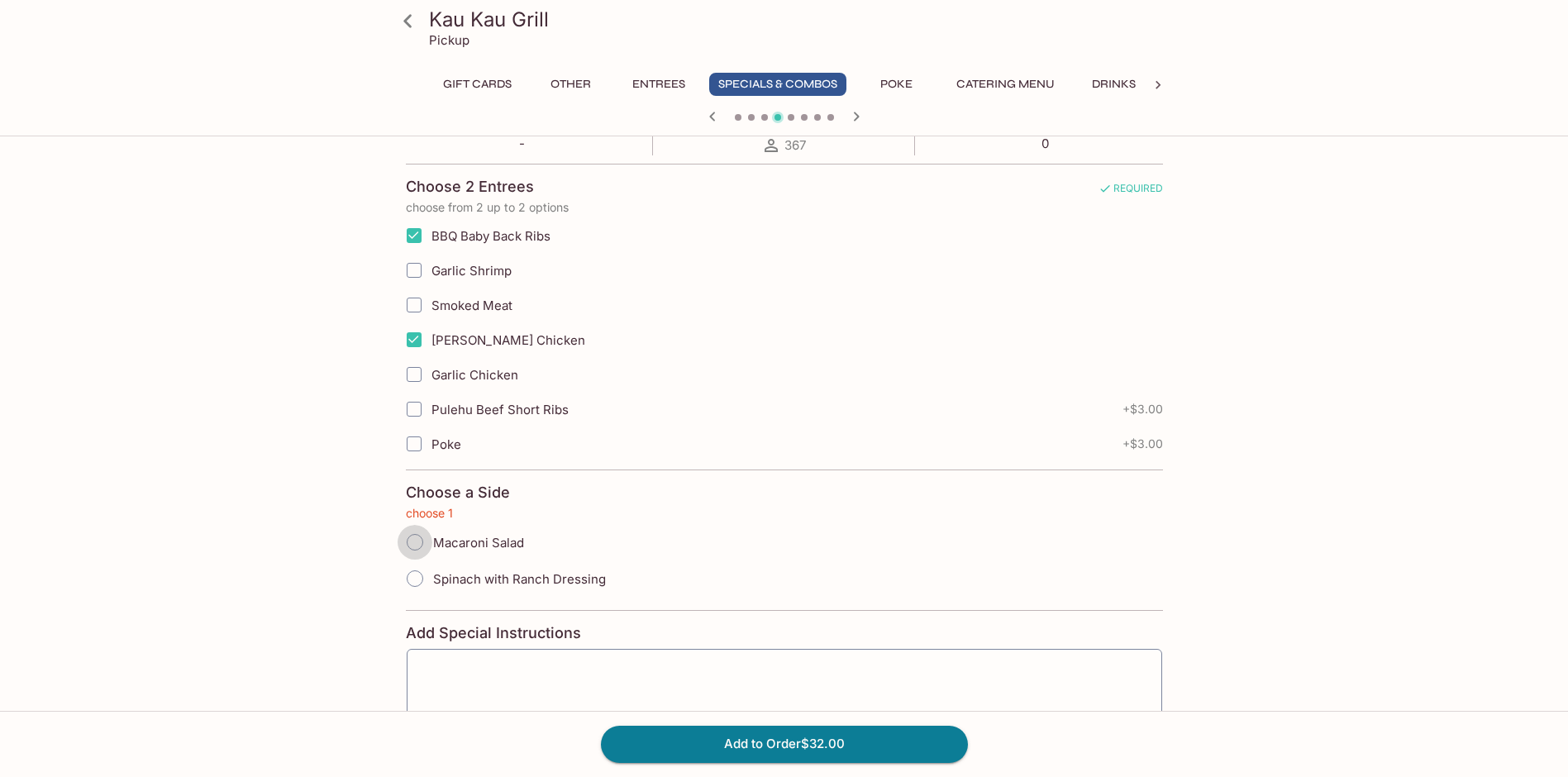
click at [407, 542] on input "Macaroni Salad" at bounding box center [414, 542] width 35 height 35
radio input "true"
click at [775, 744] on button "Add to Order $32.00" at bounding box center [784, 744] width 367 height 37
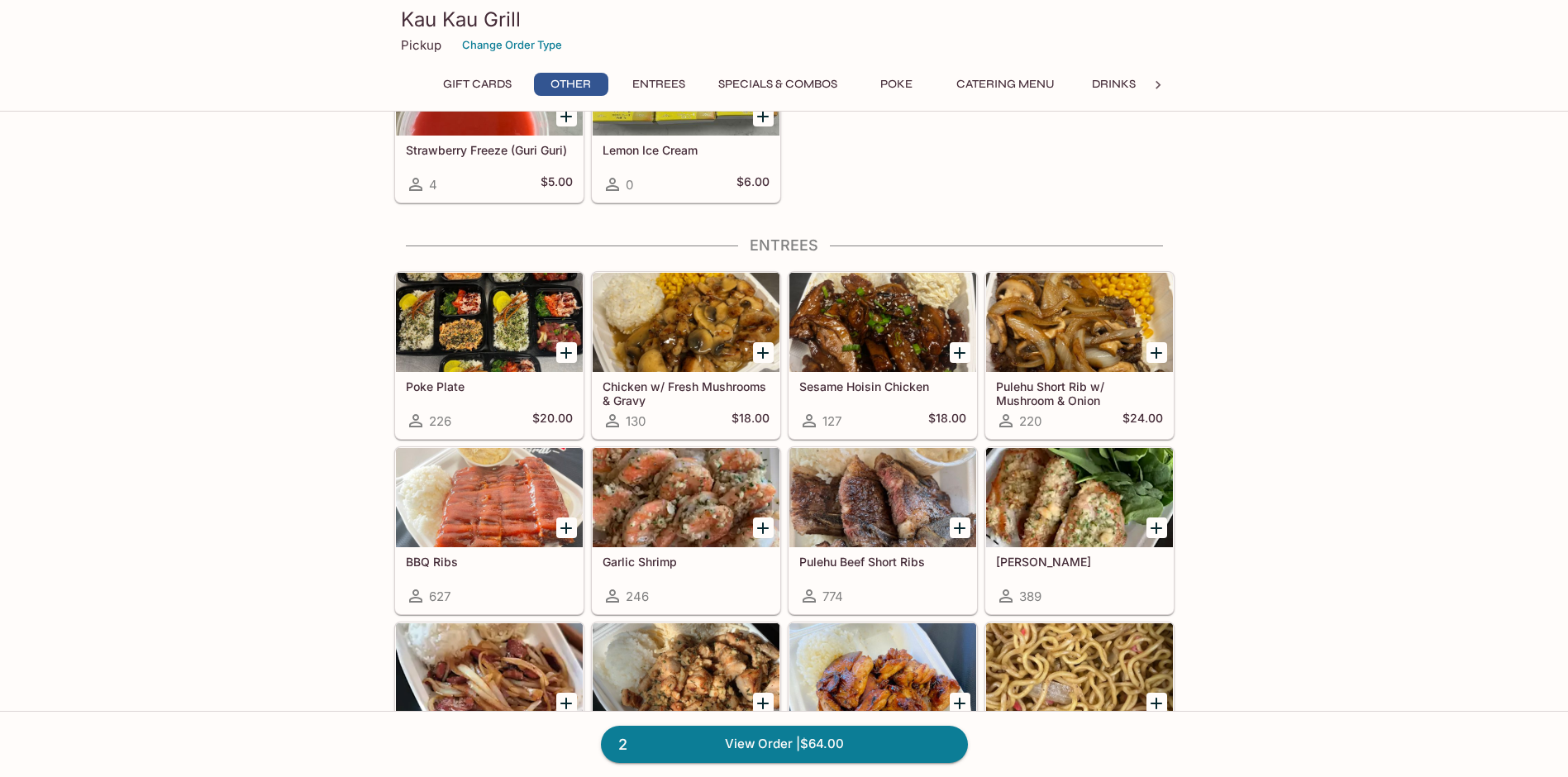
scroll to position [744, 0]
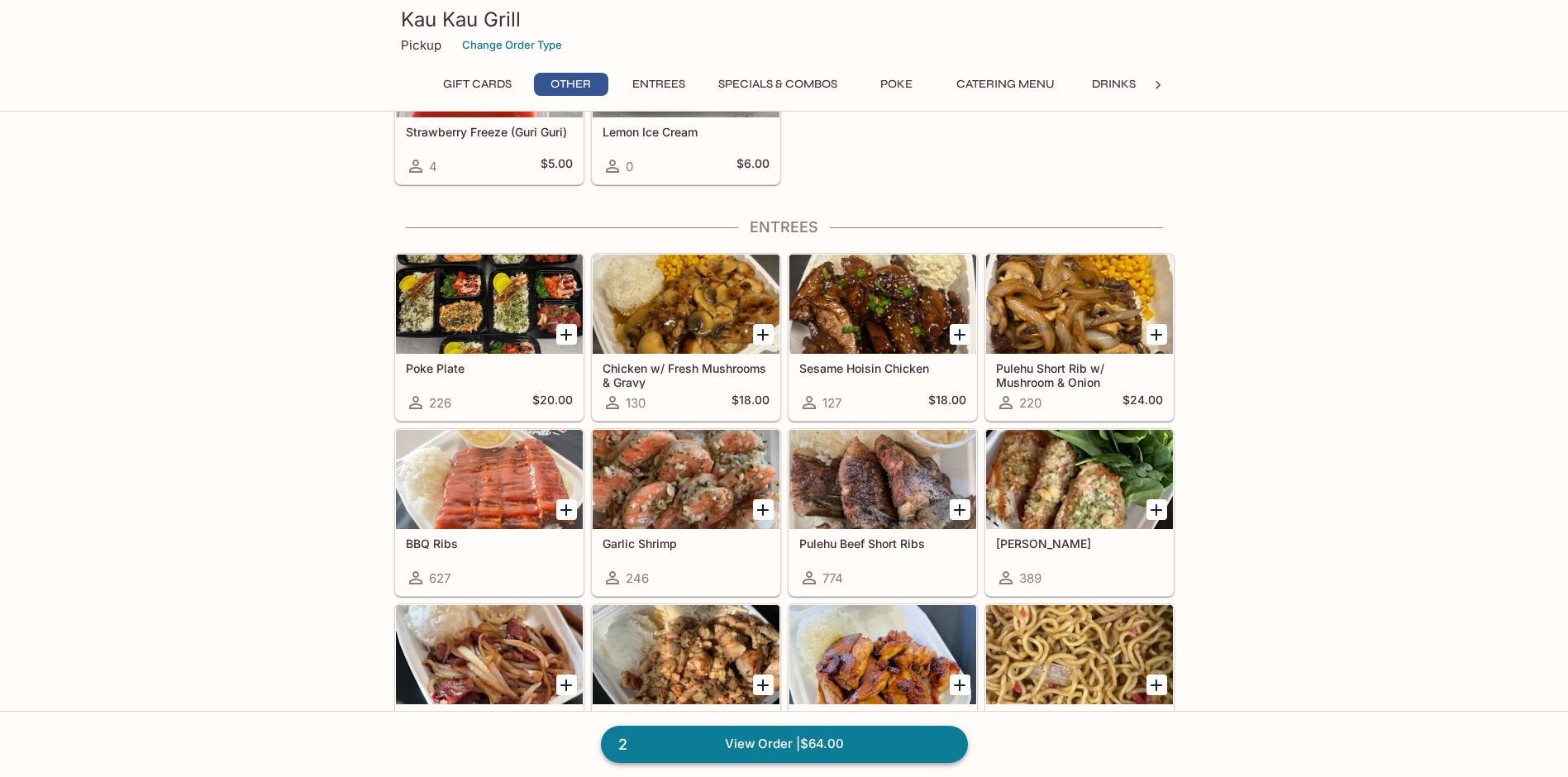
click at [757, 749] on link "2 View Order | $64.00" at bounding box center [784, 744] width 367 height 37
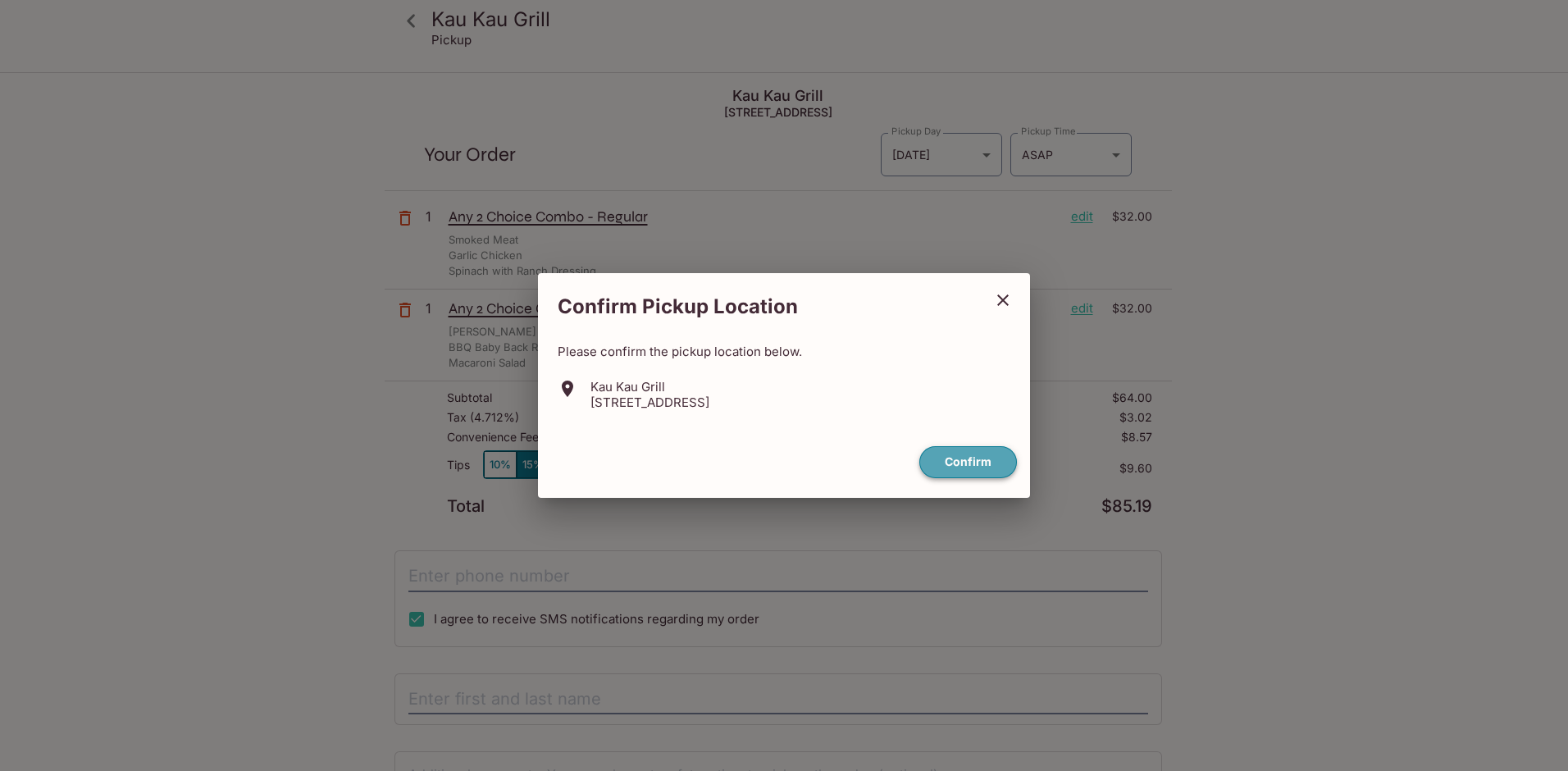
click at [980, 466] on button "Confirm" at bounding box center [968, 463] width 98 height 32
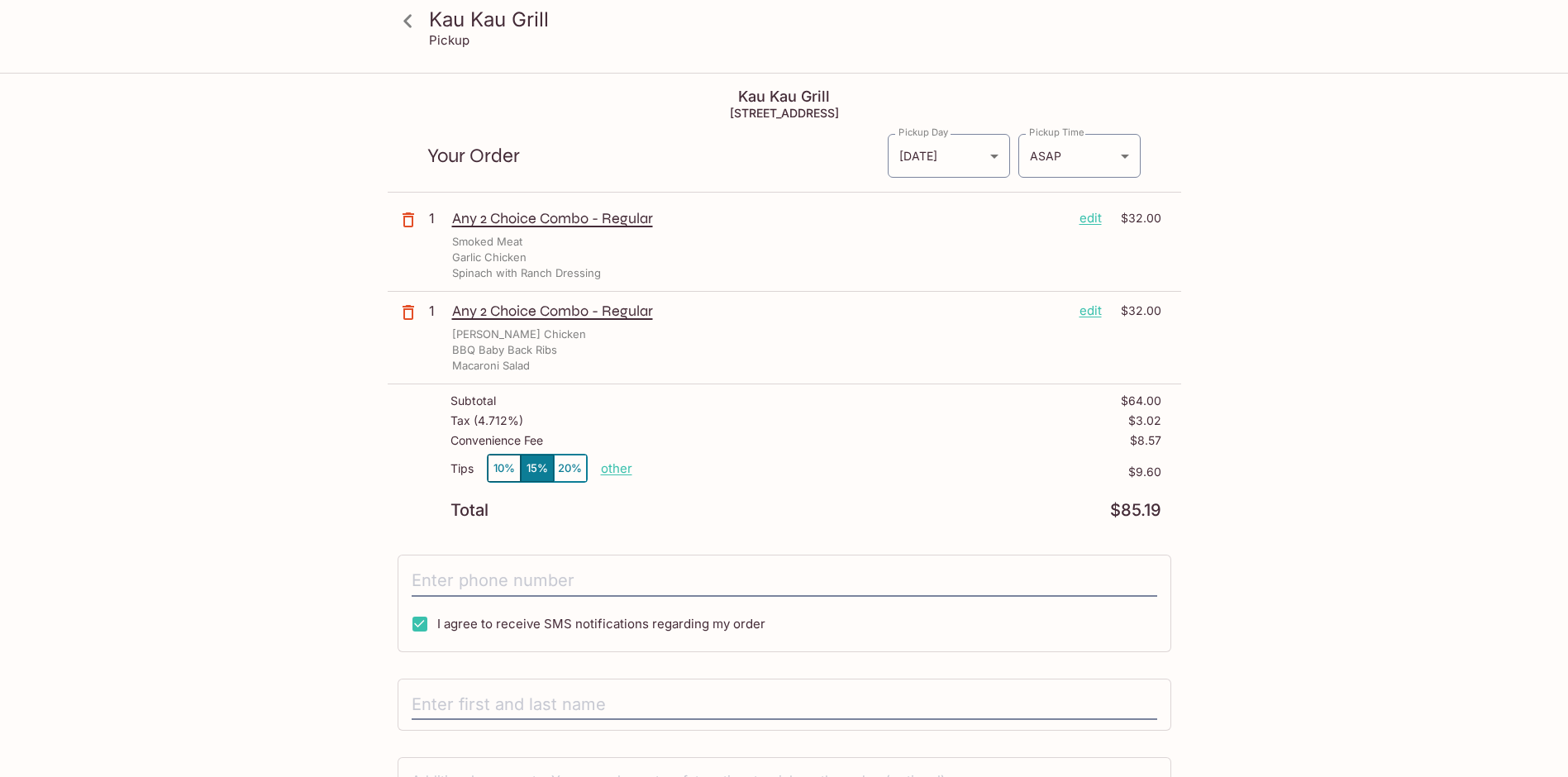
click at [620, 468] on p "other" at bounding box center [617, 468] width 32 height 16
click at [697, 465] on input "9.60" at bounding box center [712, 469] width 53 height 18
drag, startPoint x: 697, startPoint y: 465, endPoint x: 742, endPoint y: 469, distance: 45.2
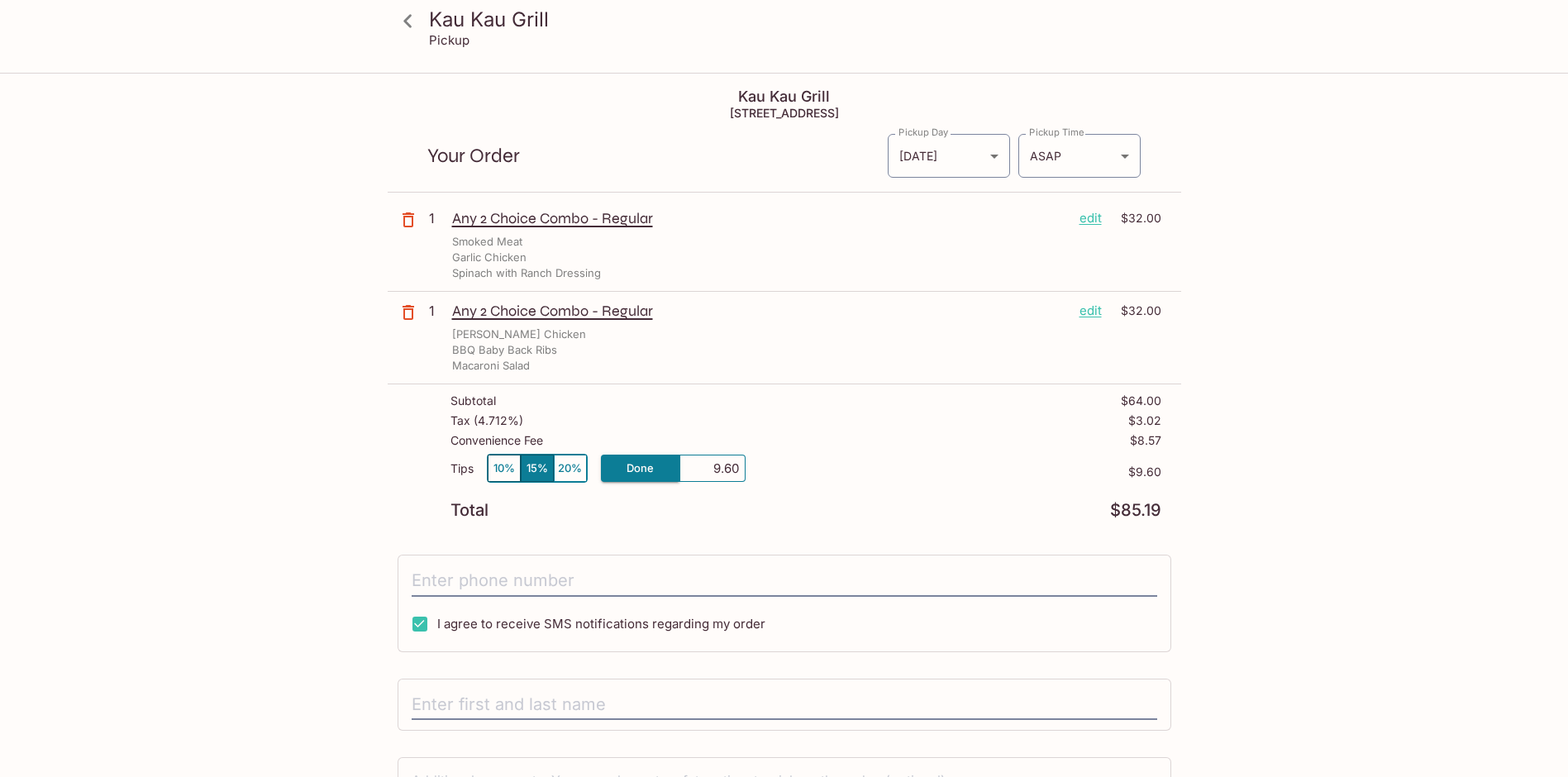
click at [742, 469] on div "9.60" at bounding box center [712, 468] width 66 height 27
type input "0.00"
click at [746, 475] on p "$9.60" at bounding box center [954, 471] width 416 height 13
drag, startPoint x: 1125, startPoint y: 440, endPoint x: 1183, endPoint y: 442, distance: 58.0
click at [1183, 442] on div "Kau Kau Grill Pickup Kau Kau Grill [STREET_ADDRESS] Your Order Pickup Day [DATE…" at bounding box center [784, 493] width 1058 height 837
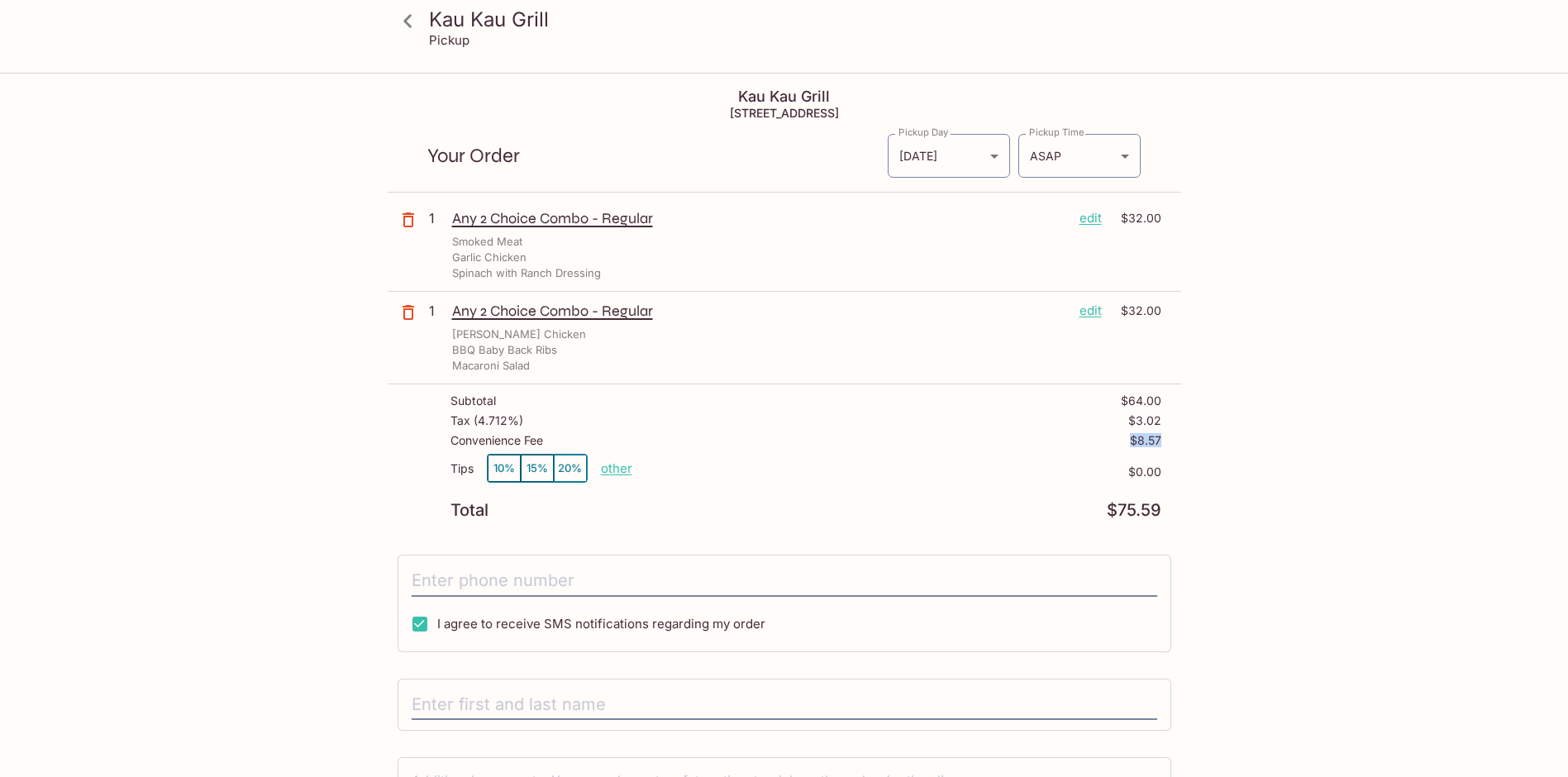
drag, startPoint x: 1183, startPoint y: 442, endPoint x: 1239, endPoint y: 492, distance: 75.1
click at [1239, 492] on div "Kau Kau Grill Pickup Kau Kau Grill [STREET_ADDRESS] Your Order Pickup Day [DATE…" at bounding box center [784, 493] width 1058 height 837
drag, startPoint x: 441, startPoint y: 440, endPoint x: 612, endPoint y: 431, distance: 171.2
click at [612, 431] on div "Subtotal $64.00 Tax ( 4.712% ) $3.02 Convenience Fee $8.57 Tips 10% 15% 20% oth…" at bounding box center [784, 456] width 793 height 143
drag, startPoint x: 1270, startPoint y: 464, endPoint x: 1281, endPoint y: 460, distance: 11.7
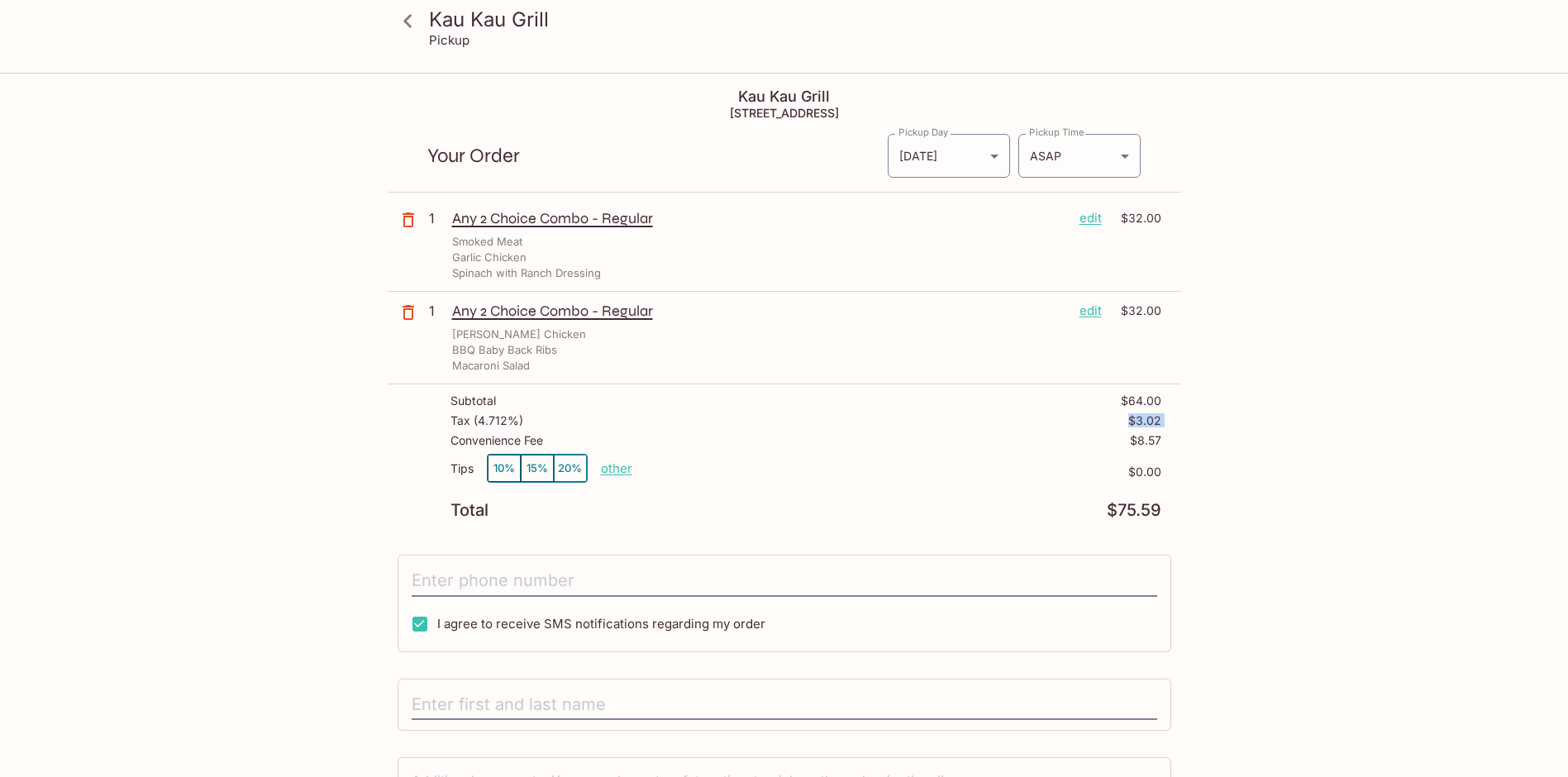
click at [1281, 460] on div "Kau Kau Grill Pickup Kau Kau Grill [STREET_ADDRESS] Your Order Pickup Day [DATE…" at bounding box center [784, 493] width 1058 height 837
click at [341, 339] on div "Kau Kau Grill Pickup Kau Kau Grill [STREET_ADDRESS] Your Order Pickup Day [DATE…" at bounding box center [784, 493] width 1058 height 837
click at [270, 373] on div "Kau Kau Grill Pickup Kau Kau Grill [STREET_ADDRESS] Your Order Pickup Day [DATE…" at bounding box center [784, 493] width 1058 height 837
click at [408, 22] on icon at bounding box center [407, 21] width 29 height 29
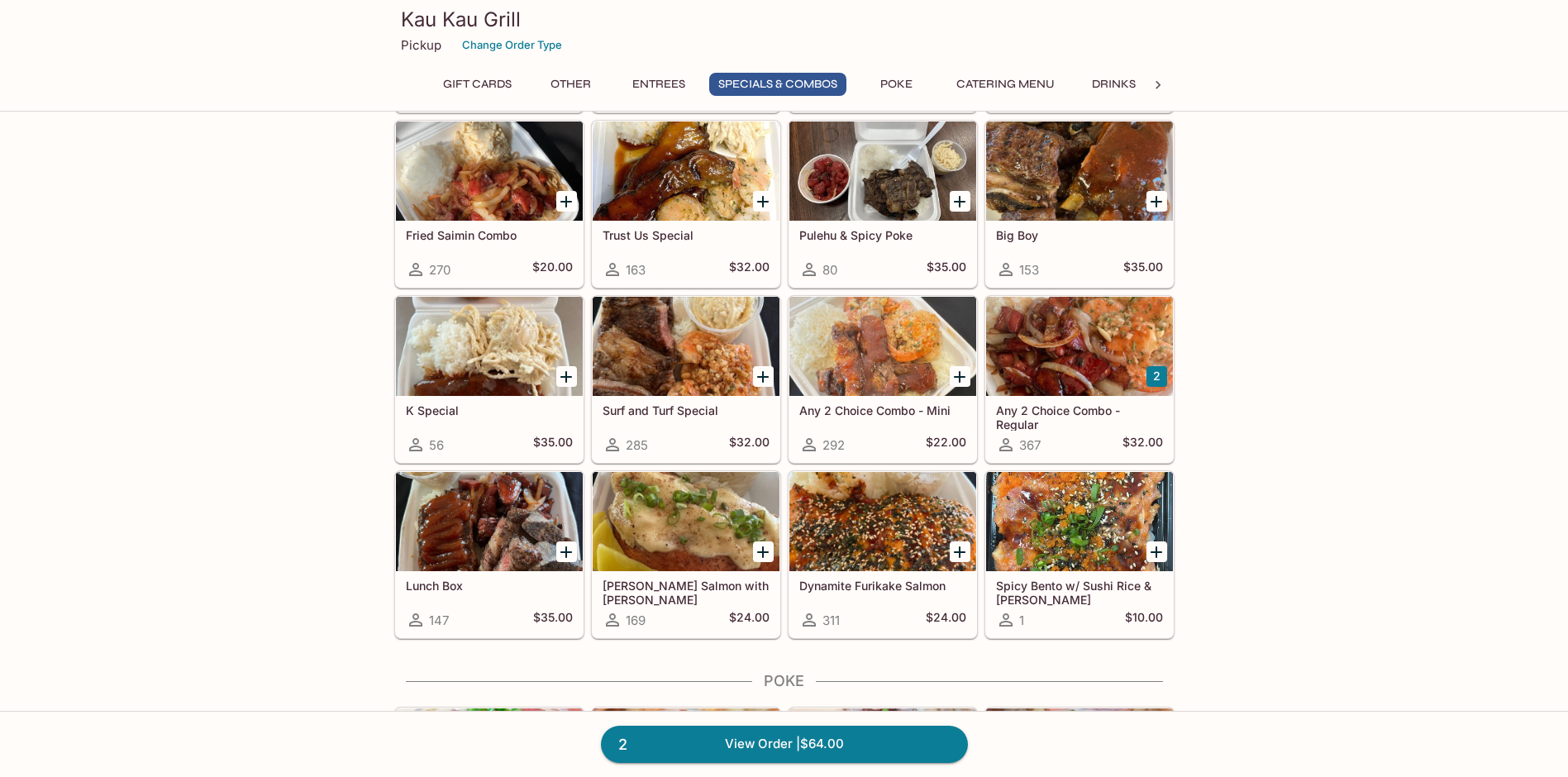
scroll to position [1903, 0]
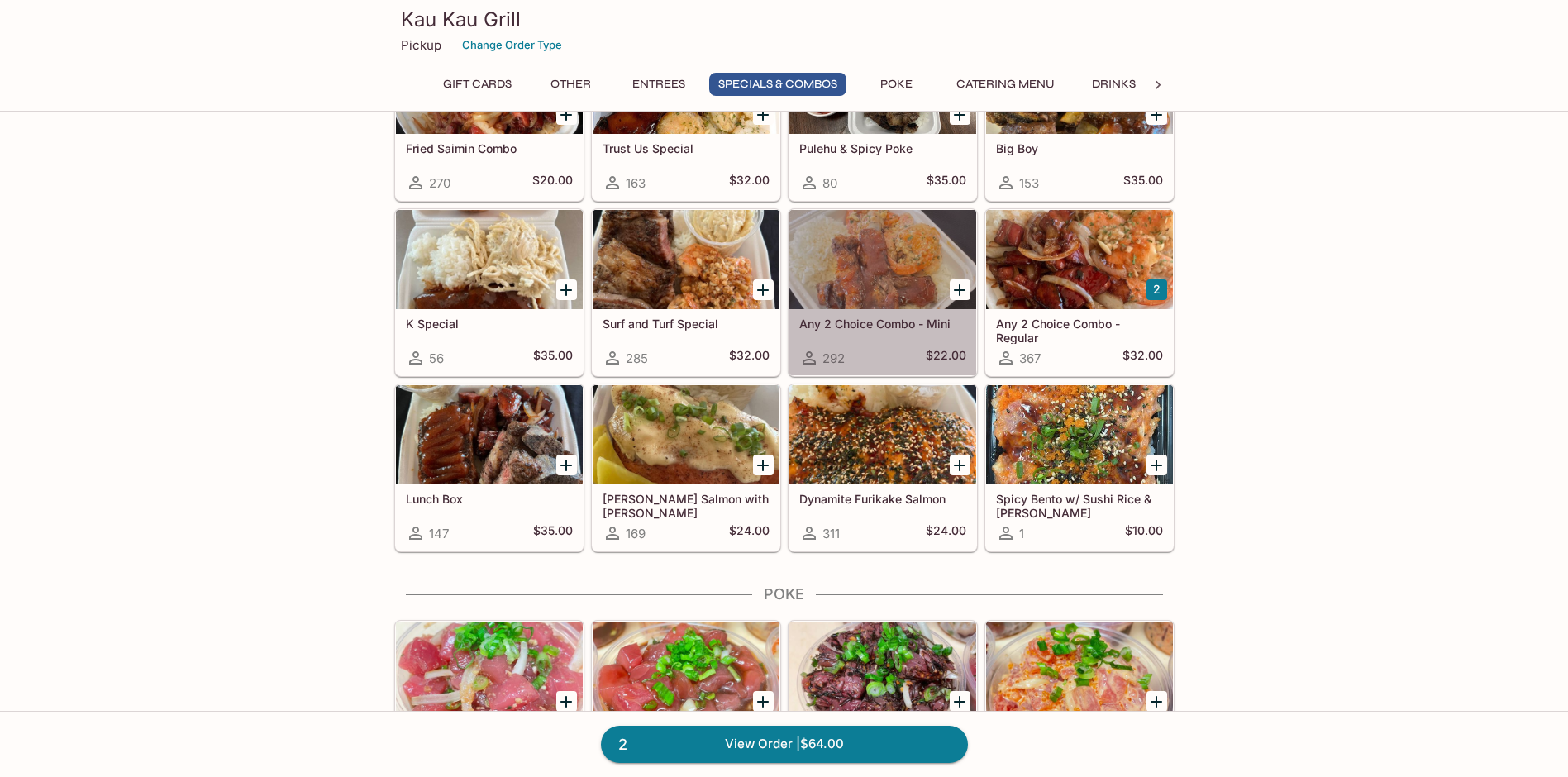
click at [840, 336] on div "Any 2 Choice Combo - Mini 292 $22.00" at bounding box center [883, 343] width 187 height 66
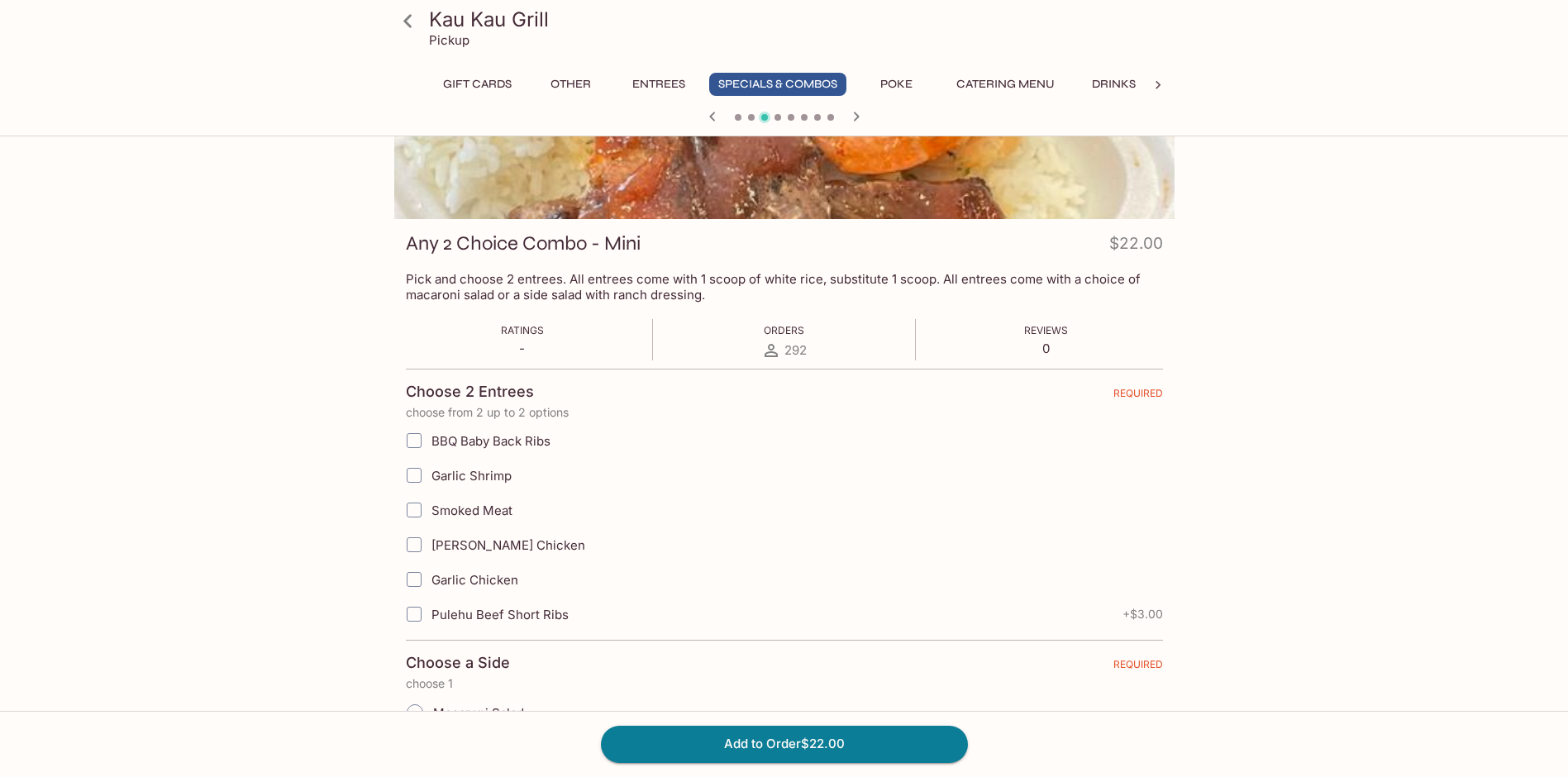
scroll to position [165, 0]
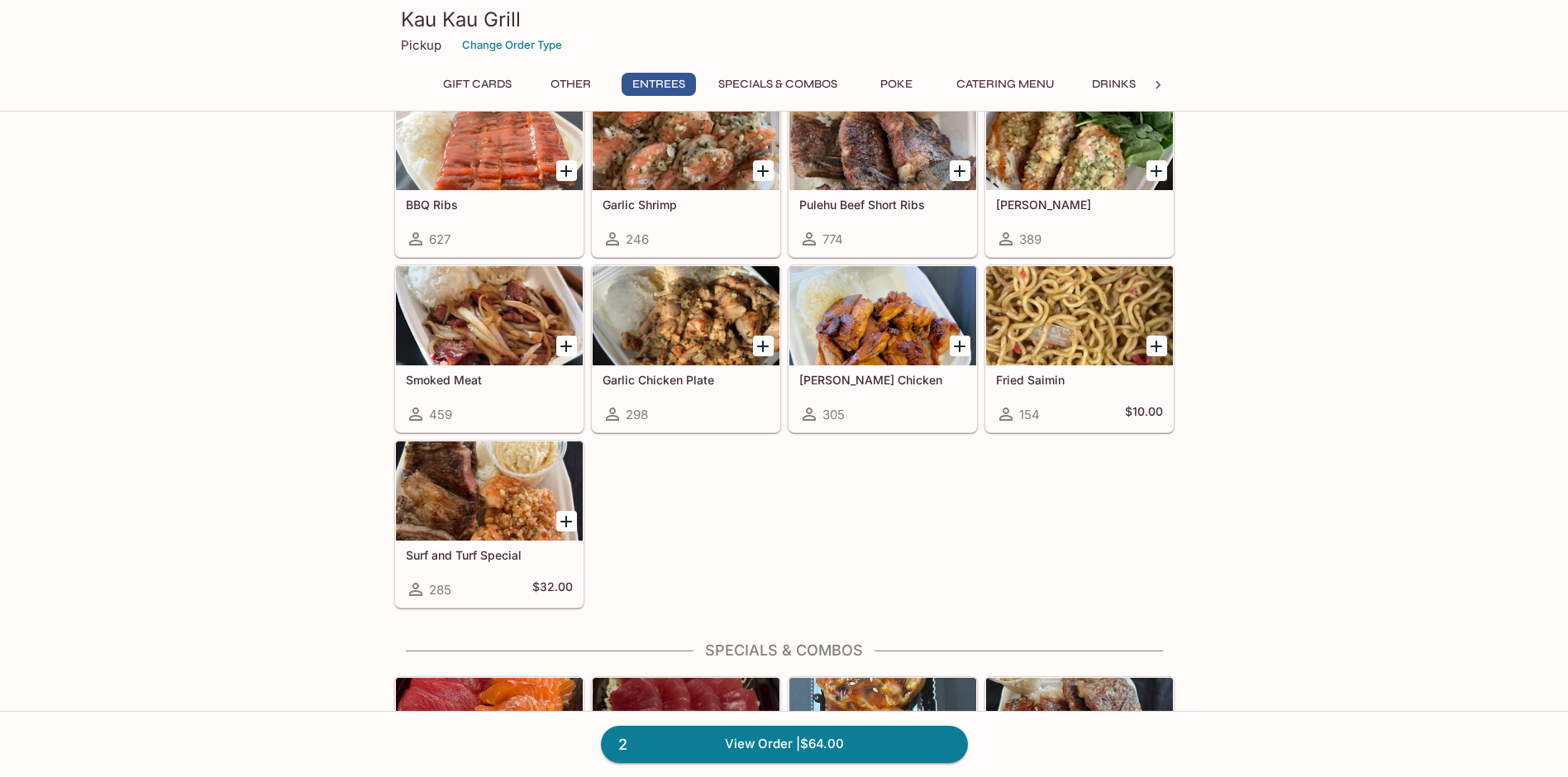
scroll to position [1745, 0]
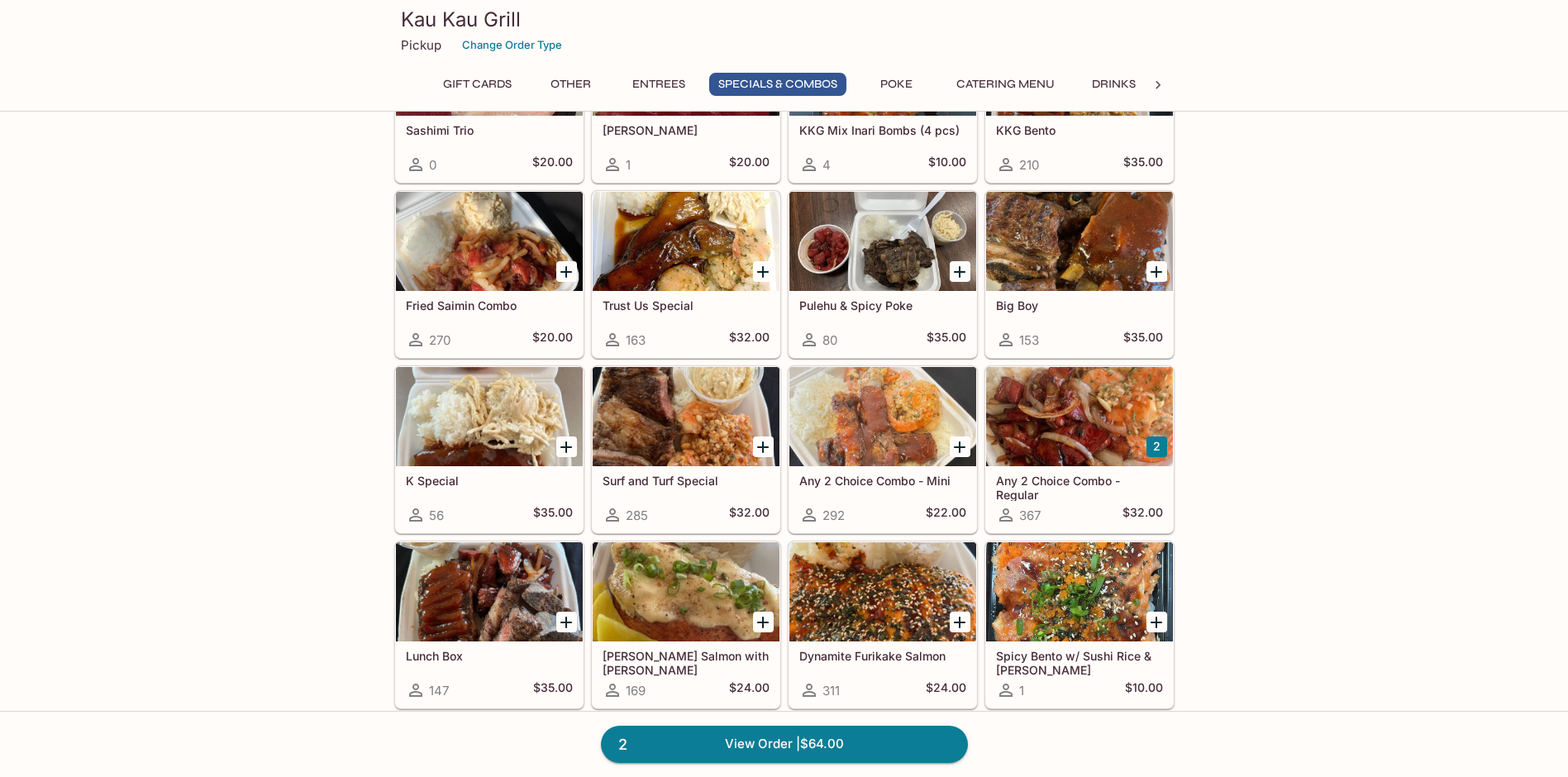
click at [877, 484] on h5 "Any 2 Choice Combo - Mini" at bounding box center [883, 481] width 167 height 14
